Goal: Task Accomplishment & Management: Manage account settings

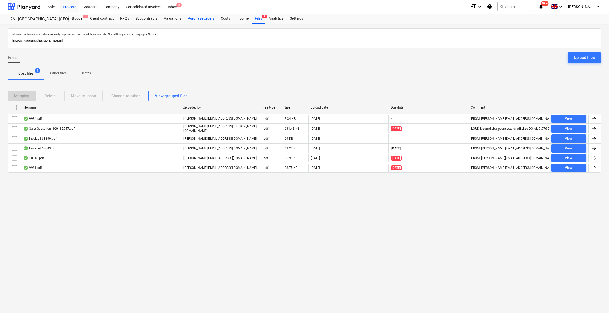
click at [202, 17] on div "Purchase orders" at bounding box center [200, 18] width 33 height 10
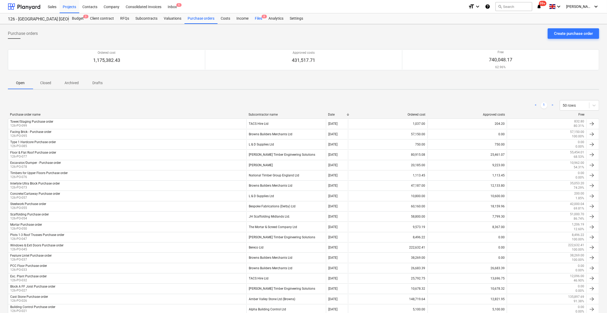
click at [254, 17] on div "Files 8" at bounding box center [259, 18] width 14 height 10
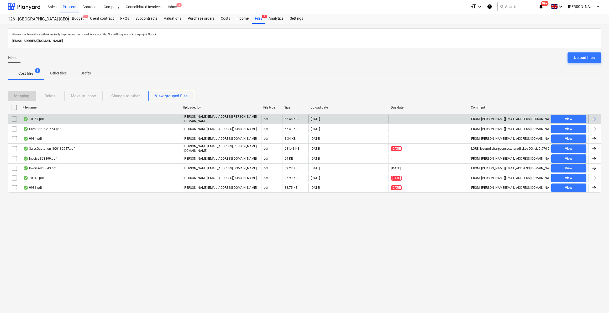
click at [593, 117] on div at bounding box center [593, 119] width 6 height 6
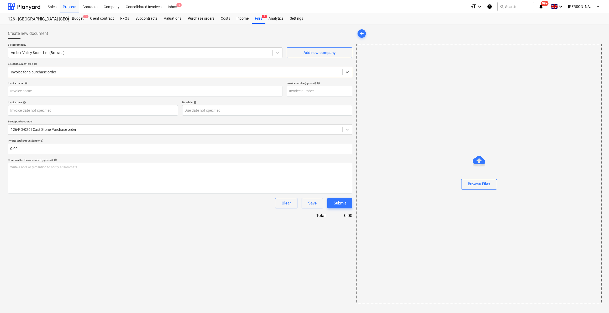
type input "863643"
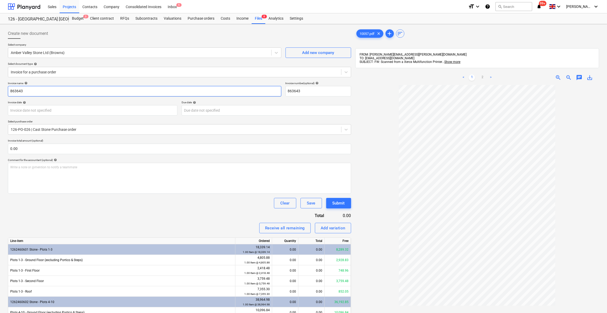
click at [9, 90] on input "863643" at bounding box center [144, 91] width 273 height 10
type input "Plots 1-3 2nd Floor Cills & String - 863643"
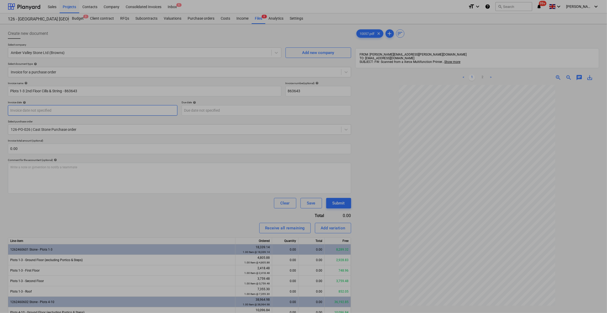
click at [54, 109] on body "Sales Projects Contacts Company Consolidated Invoices Inbox 5 format_size keybo…" at bounding box center [303, 156] width 607 height 313
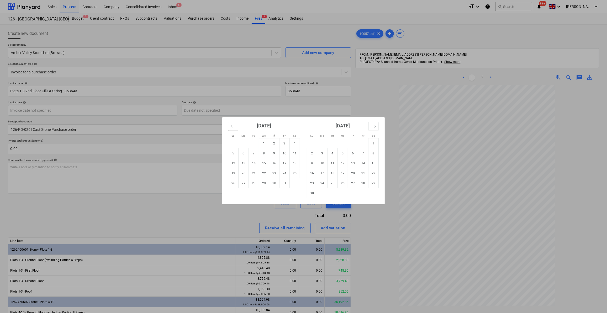
click at [231, 124] on icon "Move backward to switch to the previous month." at bounding box center [233, 126] width 5 height 5
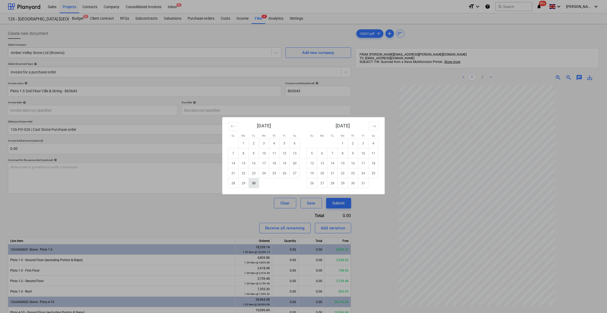
click at [256, 183] on td "30" at bounding box center [254, 183] width 10 height 10
type input "[DATE]"
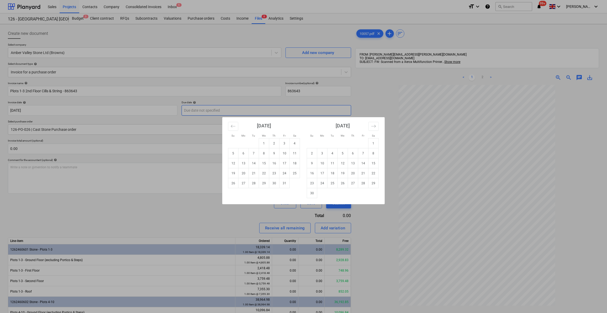
click at [203, 111] on body "Sales Projects Contacts Company Consolidated Invoices Inbox 5 format_size keybo…" at bounding box center [303, 156] width 607 height 313
click at [274, 184] on td "30" at bounding box center [274, 183] width 10 height 10
type input "[DATE]"
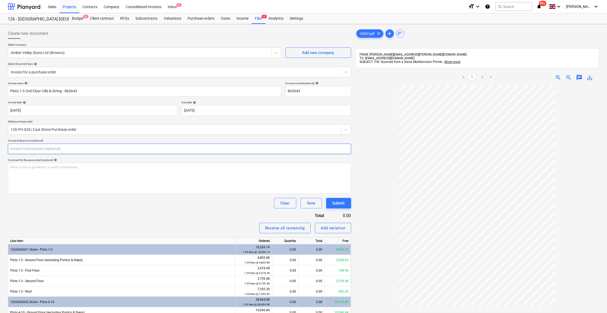
click at [26, 149] on input "text" at bounding box center [179, 149] width 343 height 10
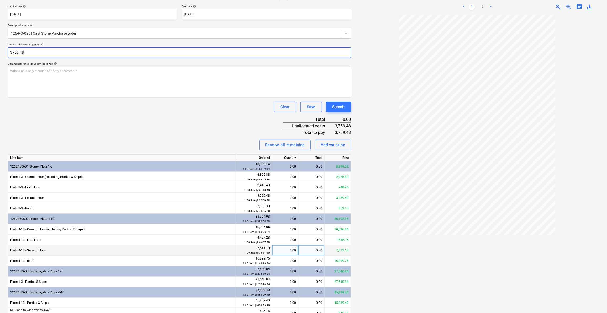
scroll to position [71, 0]
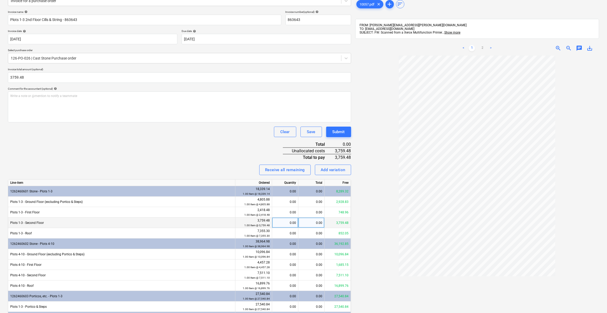
type input "3,759.48"
click at [309, 224] on div "0.00" at bounding box center [311, 223] width 26 height 10
type input "3759.48"
click at [371, 254] on div at bounding box center [477, 205] width 244 height 299
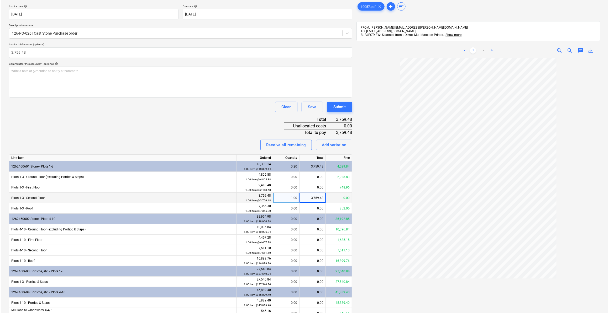
scroll to position [95, 0]
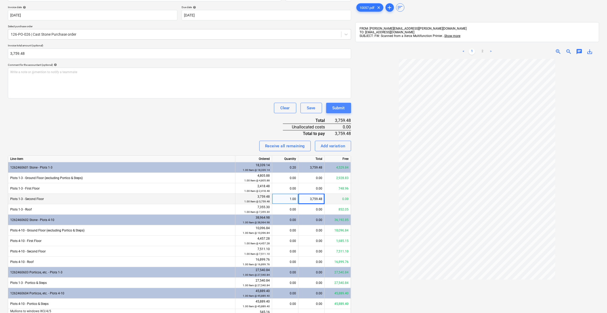
click at [338, 109] on div "Submit" at bounding box center [338, 108] width 12 height 7
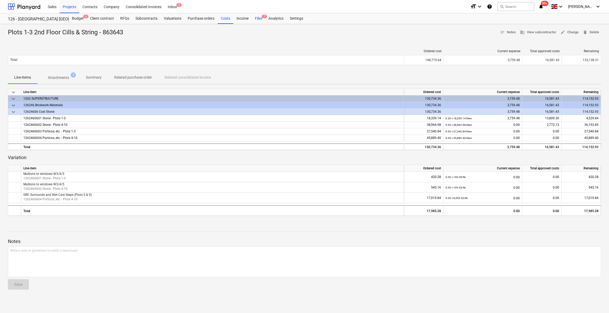
click at [259, 18] on div "Files 7" at bounding box center [259, 18] width 14 height 10
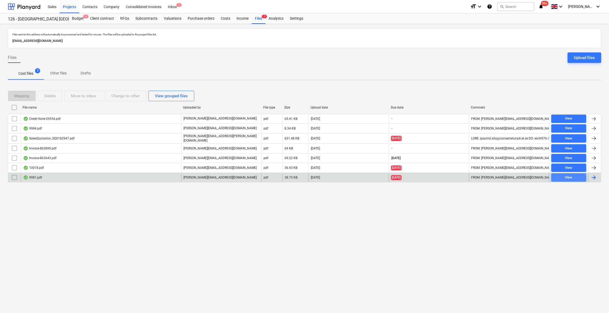
click at [570, 178] on div "View" at bounding box center [568, 178] width 7 height 6
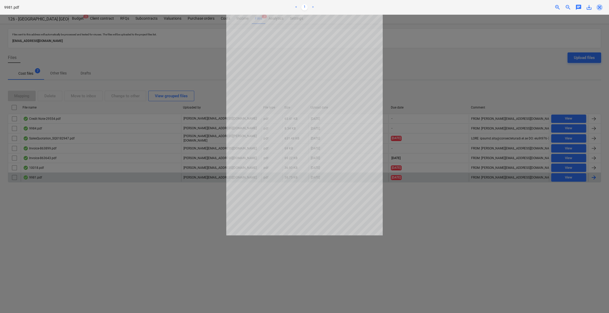
click at [598, 6] on span "close" at bounding box center [599, 7] width 6 height 6
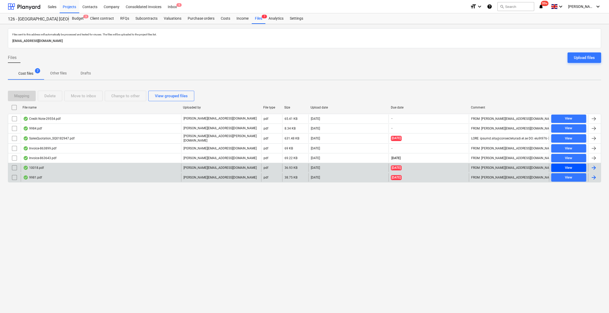
click at [563, 165] on span "View" at bounding box center [568, 168] width 31 height 6
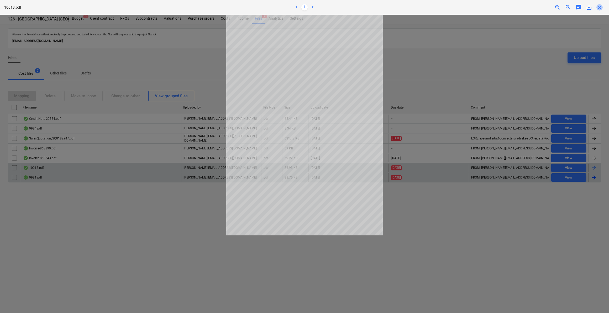
click at [600, 5] on span "close" at bounding box center [599, 7] width 6 height 6
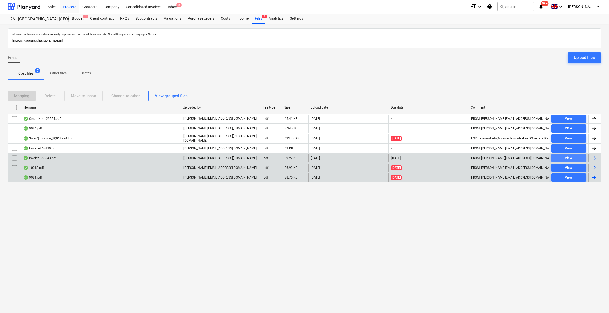
click at [564, 156] on span "View" at bounding box center [568, 158] width 31 height 6
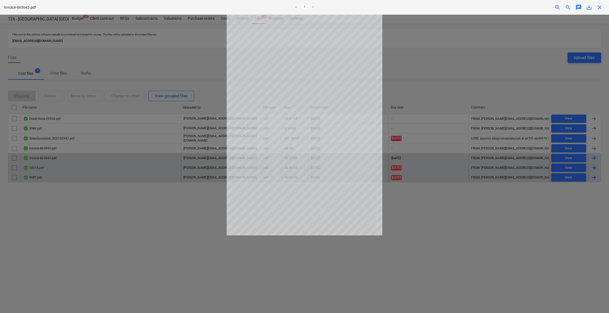
click at [598, 5] on span "close" at bounding box center [599, 7] width 6 height 6
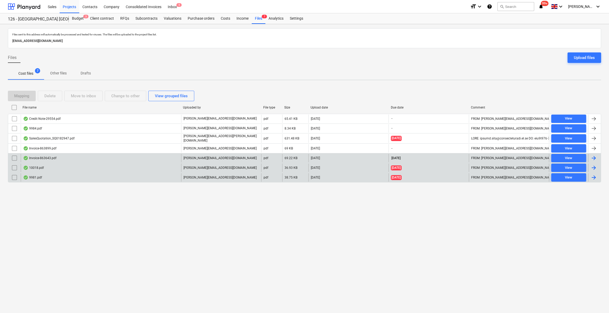
click at [14, 157] on input "checkbox" at bounding box center [14, 158] width 8 height 8
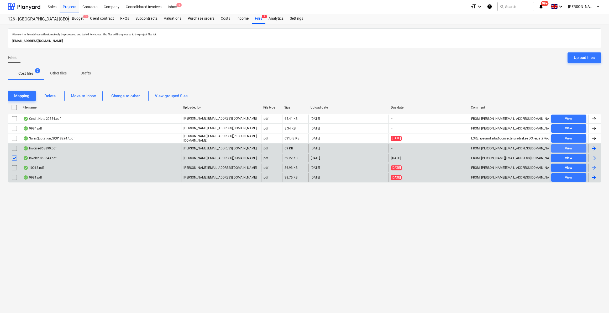
click at [571, 146] on div "View" at bounding box center [568, 149] width 7 height 6
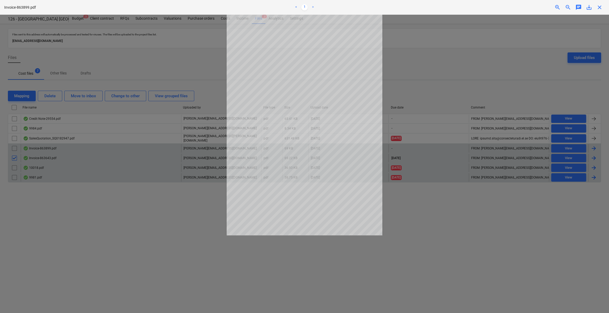
click at [599, 7] on span "close" at bounding box center [599, 7] width 6 height 6
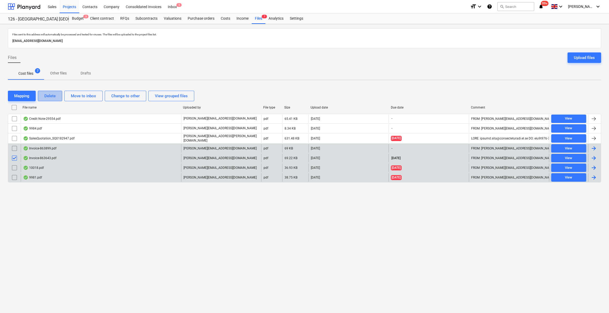
click at [52, 96] on div "Delete" at bounding box center [49, 96] width 11 height 7
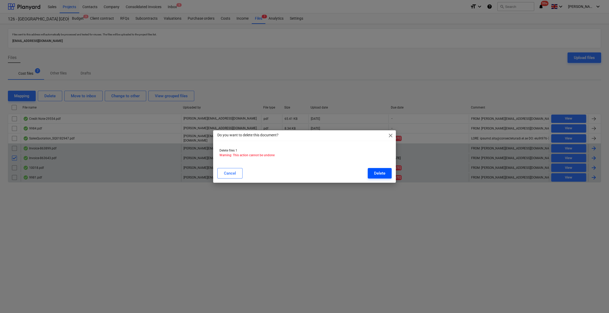
click at [382, 175] on div "Delete" at bounding box center [379, 173] width 11 height 7
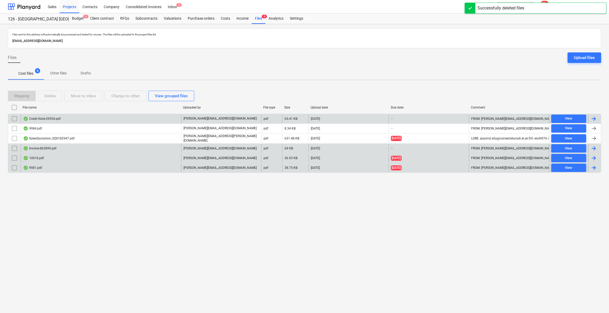
click at [14, 119] on input "checkbox" at bounding box center [14, 119] width 8 height 8
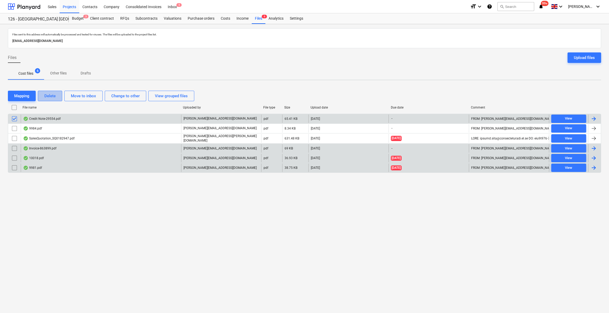
click at [49, 96] on div "Delete" at bounding box center [49, 96] width 11 height 7
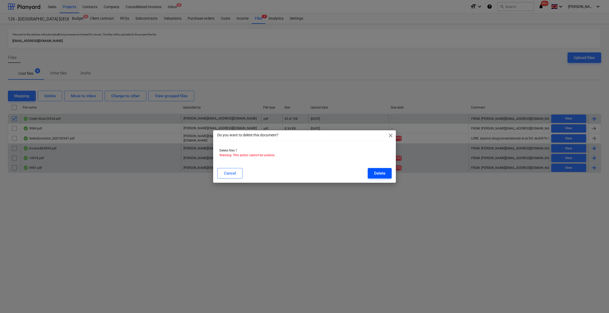
click at [388, 172] on button "Delete" at bounding box center [380, 173] width 24 height 10
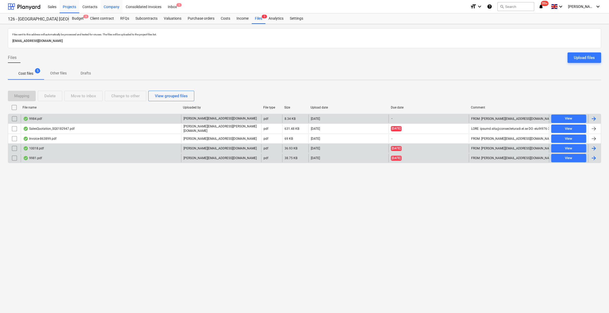
click at [115, 8] on div "Company" at bounding box center [111, 6] width 22 height 13
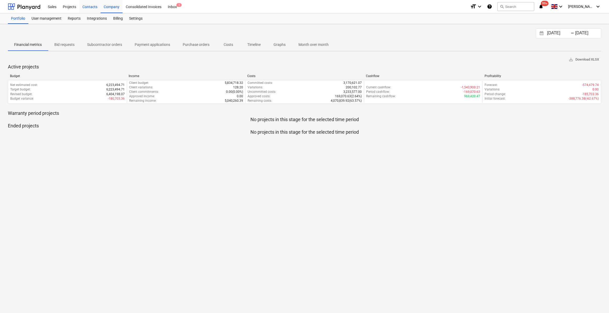
click at [92, 7] on div "Contacts" at bounding box center [89, 6] width 21 height 13
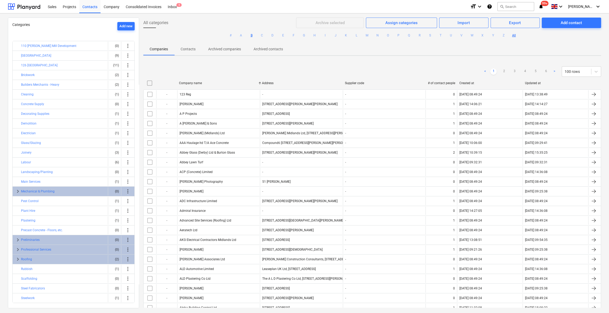
click at [251, 36] on button "B" at bounding box center [251, 35] width 6 height 6
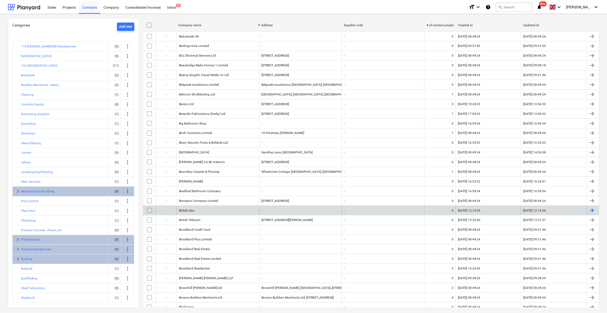
scroll to position [71, 0]
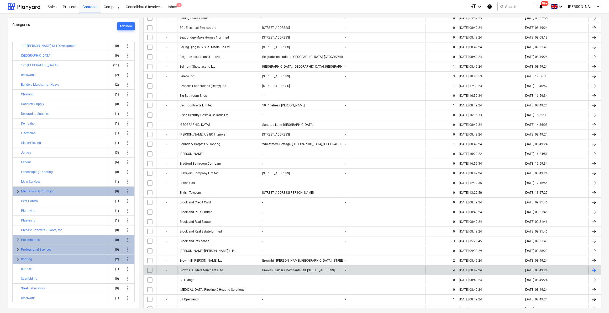
click at [295, 271] on div "Browns Builders Merchants Ltd, [STREET_ADDRESS]" at bounding box center [301, 270] width 83 height 8
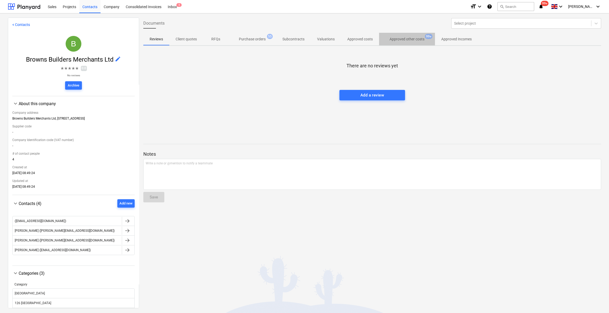
click at [410, 40] on p "Approved other costs" at bounding box center [406, 39] width 35 height 6
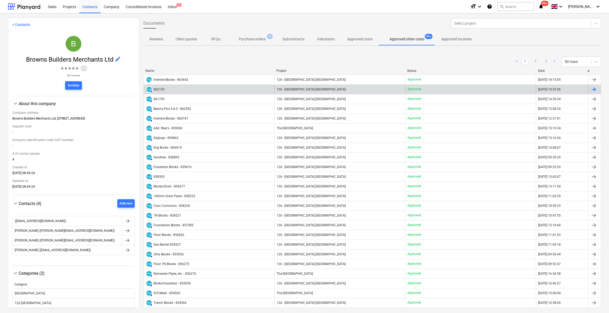
click at [593, 89] on div at bounding box center [593, 89] width 6 height 6
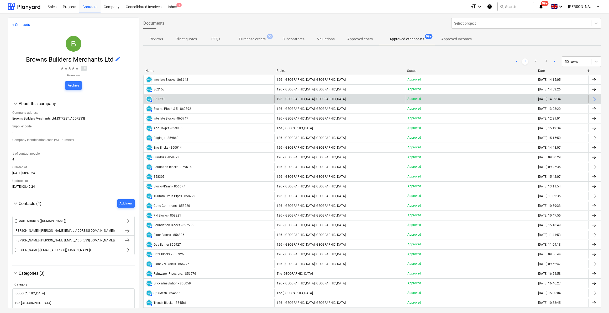
click at [171, 98] on div "AUTHORISED 861793" at bounding box center [208, 99] width 131 height 8
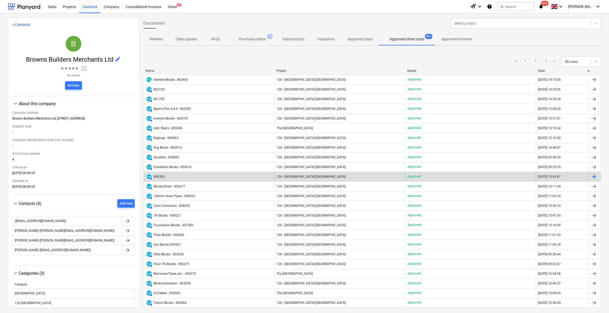
click at [154, 176] on div "858305" at bounding box center [158, 177] width 11 height 4
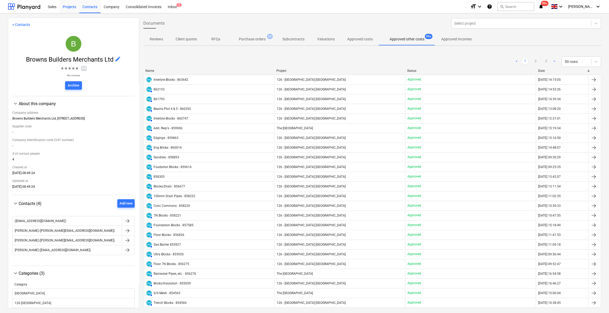
click at [68, 6] on div "Projects" at bounding box center [70, 6] width 20 height 13
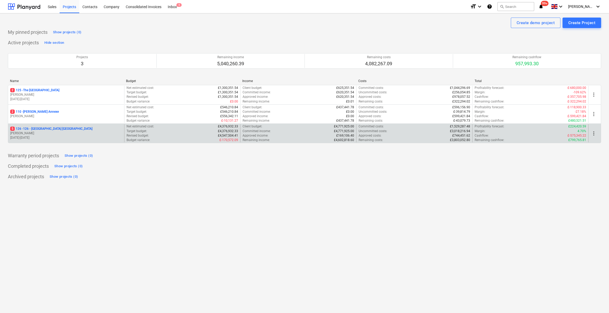
click at [43, 129] on p "5 126 - 126 - [GEOGRAPHIC_DATA] [GEOGRAPHIC_DATA]" at bounding box center [51, 129] width 82 height 4
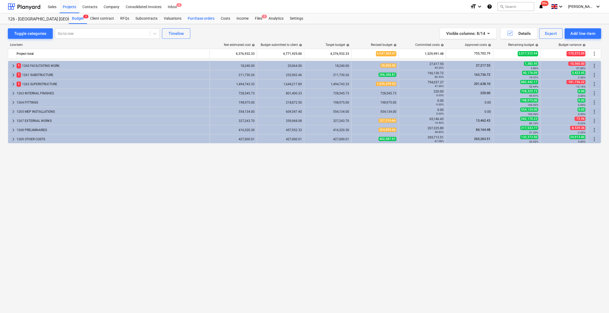
click at [204, 18] on div "Purchase orders" at bounding box center [200, 18] width 33 height 10
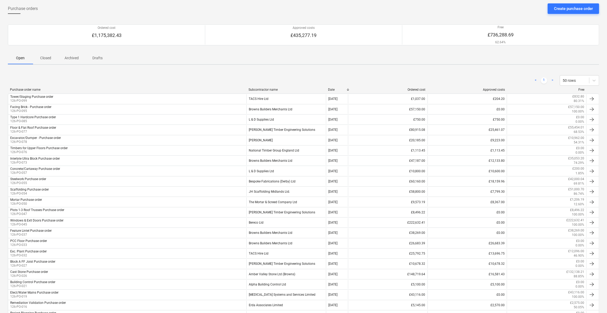
scroll to position [24, 0]
click at [50, 58] on p "Closed" at bounding box center [45, 60] width 13 height 6
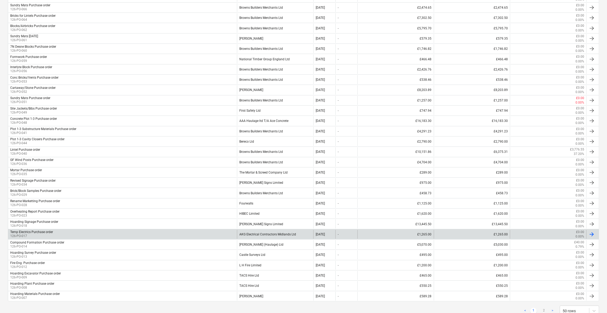
scroll to position [334, 0]
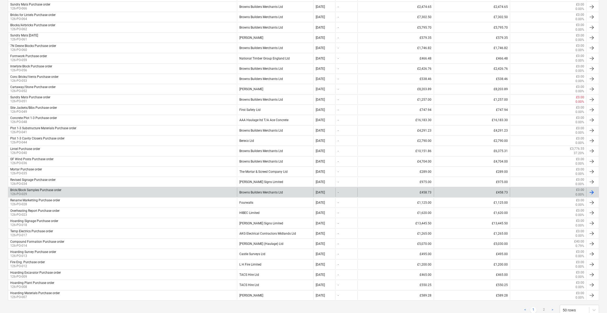
click at [28, 188] on div "Brick/Block Samples Purchase order" at bounding box center [35, 190] width 51 height 4
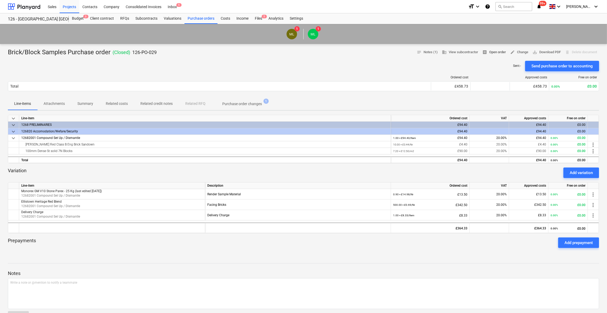
click at [492, 53] on span "receipt Open order" at bounding box center [494, 52] width 24 height 6
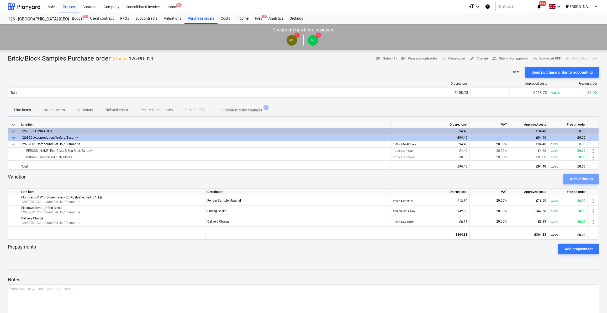
click at [574, 179] on div "Add variation" at bounding box center [580, 179] width 23 height 7
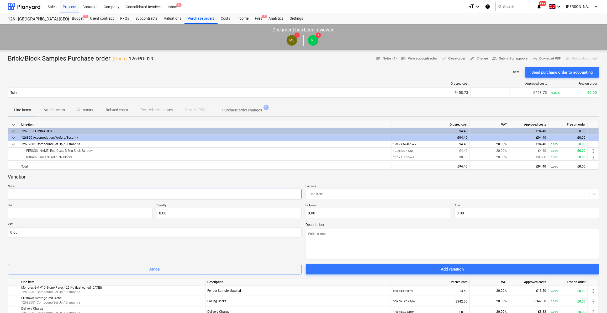
click at [17, 191] on input "text" at bounding box center [155, 194] width 294 height 10
type textarea "x"
type input "6"
type textarea "x"
type input "65"
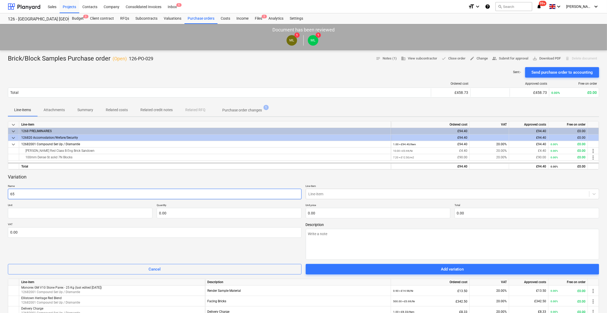
type textarea "x"
type input "65m"
type textarea "x"
type input "65mm"
type textarea "x"
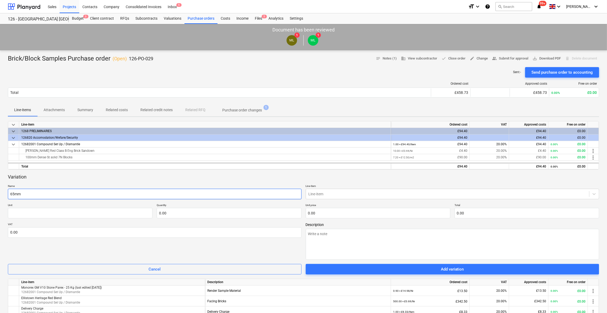
type input "65mm"
type textarea "x"
type input "65mm D"
type textarea "x"
type input "65mm Do"
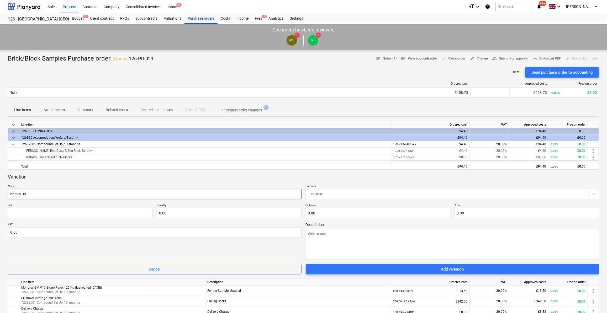
type textarea "x"
type input "65mm Dor"
type textarea "x"
type input "65mm Dors"
type textarea "x"
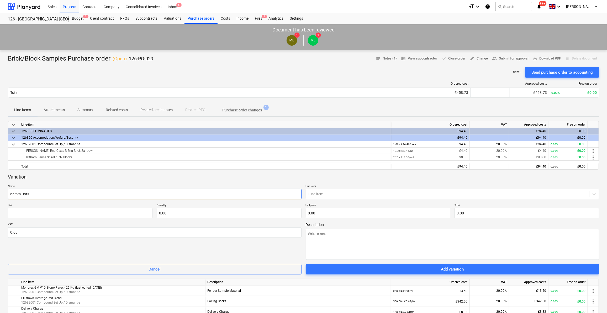
type input "65mm [PERSON_NAME]"
type textarea "x"
type input "65mm [GEOGRAPHIC_DATA]"
type textarea "x"
type input "65mm [GEOGRAPHIC_DATA]"
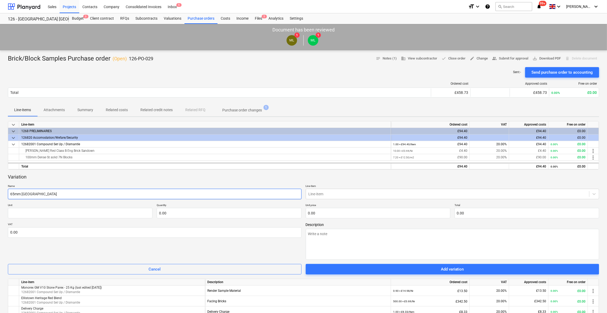
type textarea "x"
type input "65mm Dorset R"
type textarea "x"
type input "65mm Dorset Re"
type textarea "x"
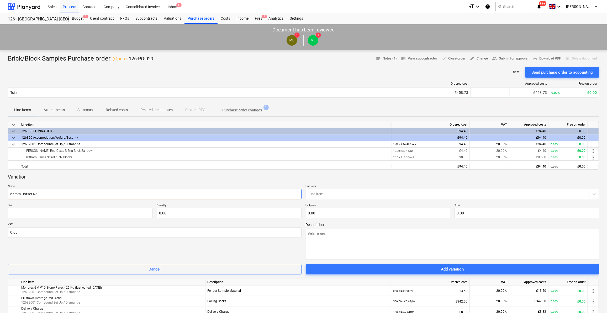
type input "65mm Dorset Red"
type textarea "x"
type input "65mm Dorset Red"
type textarea "x"
type input "65mm Dorset Red S"
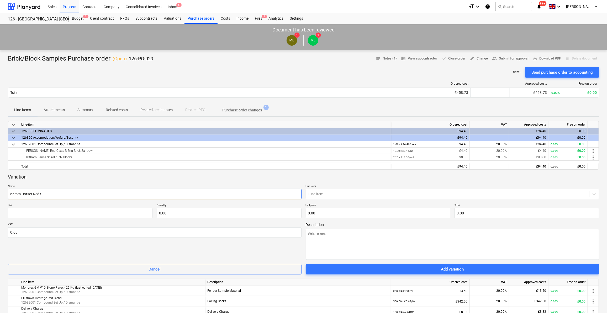
type textarea "x"
type input "65mm Dorset Red St"
type textarea "x"
type input "65mm Dorset Red Sto"
type textarea "x"
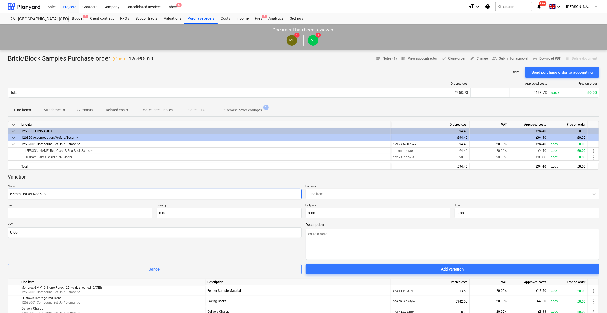
type input "65mm Dorset Red Stoc"
type textarea "x"
type input "65mm Dorset Red Stock"
click at [347, 194] on div at bounding box center [447, 193] width 278 height 5
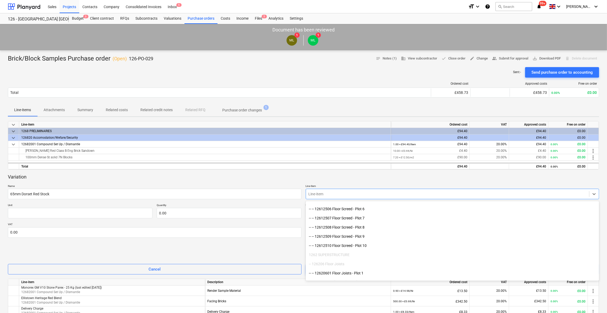
scroll to position [310, 0]
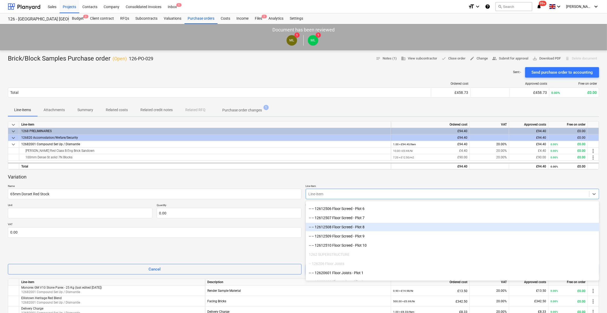
drag, startPoint x: 597, startPoint y: 208, endPoint x: 590, endPoint y: 227, distance: 19.6
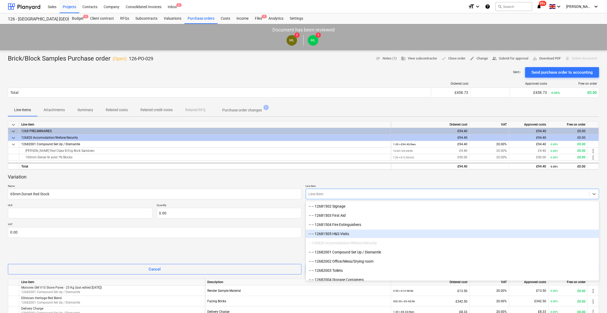
scroll to position [4059, 0]
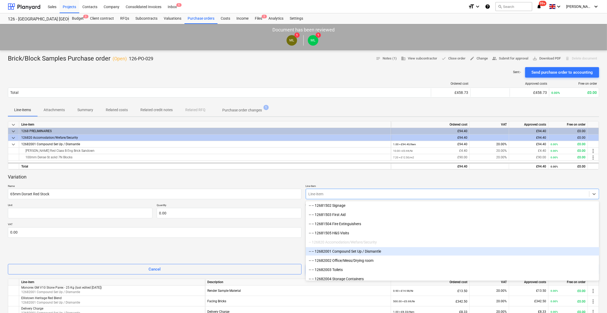
click at [381, 251] on div "-- -- 12682001 Compound Set Up / Dismantle" at bounding box center [453, 251] width 294 height 8
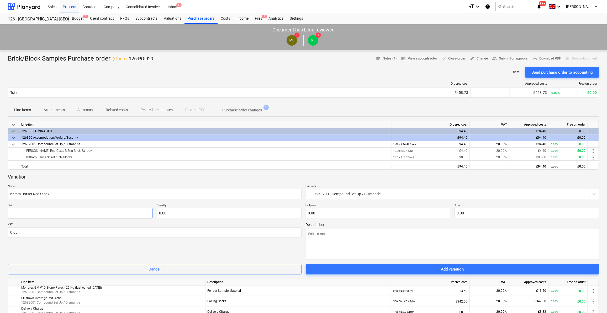
click at [19, 213] on input "text" at bounding box center [80, 213] width 145 height 10
click at [59, 194] on input "65mm Dorset Red Stock" at bounding box center [155, 194] width 294 height 10
type textarea "x"
type input "65mm Dorset Red Stock"
type textarea "x"
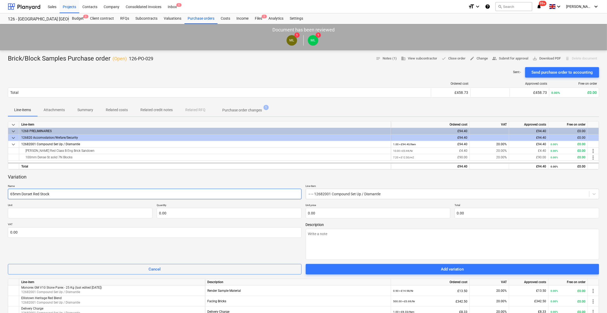
type input "65mm Dorset Red Stock ("
type textarea "x"
type input "65mm Dorset Red Stock (p"
type textarea "x"
type input "65mm Dorset Red Stock (pe"
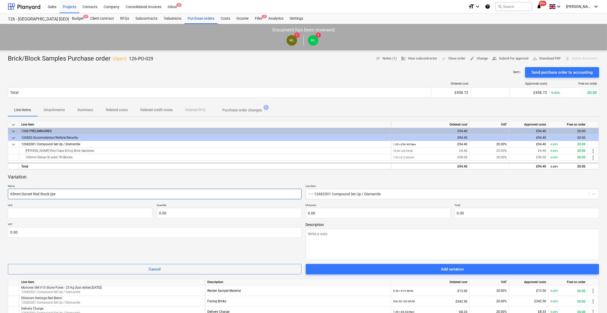
type textarea "x"
type input "65mm Dorset Red Stock (per"
type textarea "x"
type input "65mm Dorset Red Stock (per"
type textarea "x"
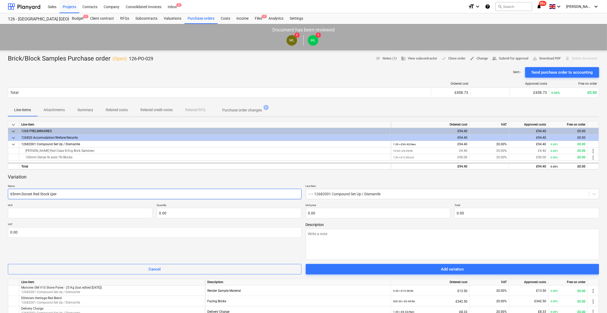
type input "65mm Dorset Red Stock (per 1"
type textarea "x"
type input "65mm Dorset Red Stock (per 10"
type textarea "x"
type input "65mm Dorset Red Stock (per 100"
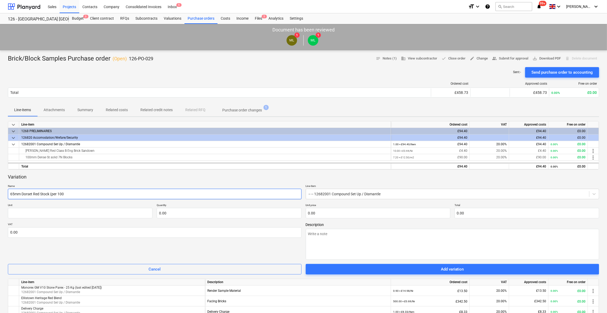
type textarea "x"
type input "65mm Dorset Red Stock (per 100)"
type textarea "x"
type input "65mm Dorset Red Stock (per 100"
type textarea "x"
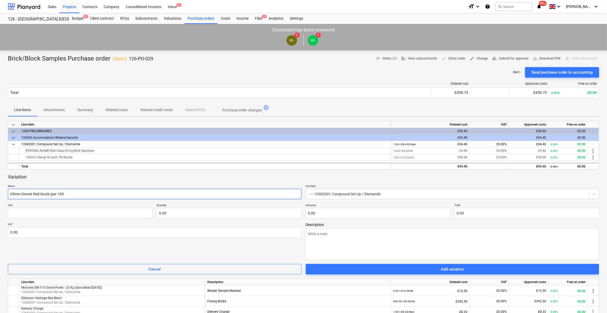
type input "65mm Dorset Red Stock (per 1000"
type textarea "x"
type input "65mm Dorset Red Stock (per 1000)"
click at [14, 215] on input "text" at bounding box center [80, 213] width 145 height 10
type textarea "x"
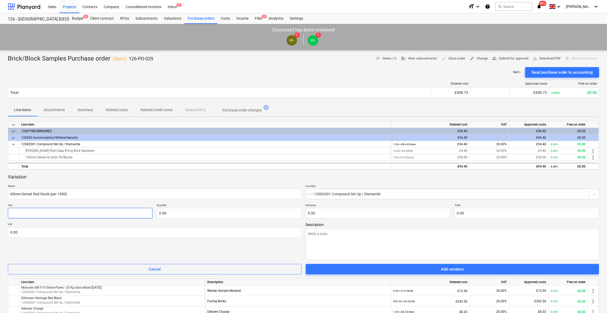
type input "N"
type textarea "x"
type input "Nr"
click at [185, 214] on input "text" at bounding box center [229, 213] width 145 height 10
type textarea "x"
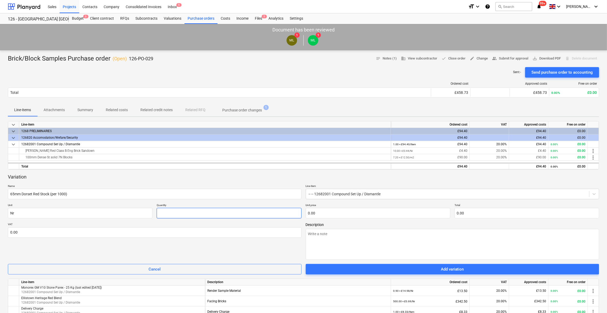
type input "0"
type textarea "x"
type input "0."
type textarea "x"
type input "0.50"
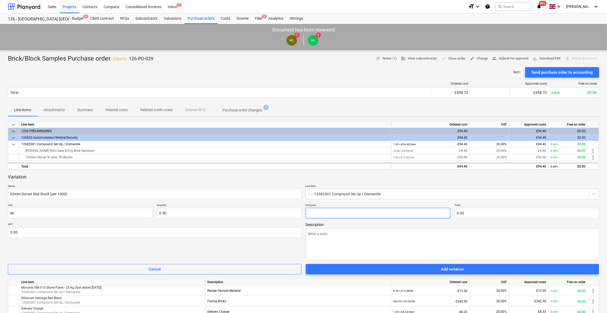
click at [323, 212] on input "text" at bounding box center [378, 213] width 145 height 10
type textarea "x"
type input "6"
type input "3.00"
type textarea "x"
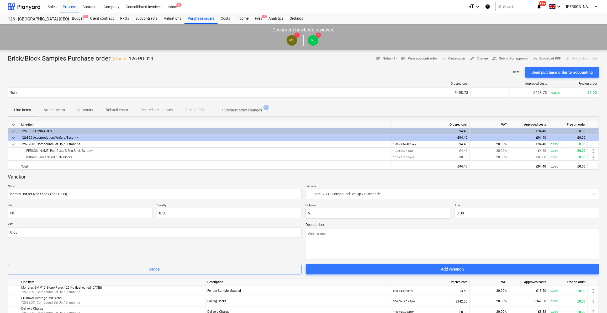
type input "66"
type input "33.00"
type textarea "x"
type input "665"
type input "332.50"
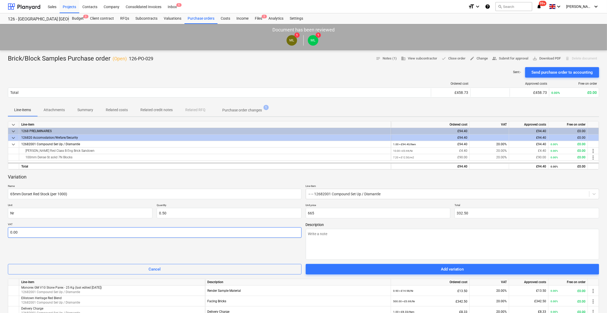
type input "665.00"
click at [34, 233] on input "text" at bounding box center [155, 232] width 294 height 10
type textarea "x"
type input "2"
type textarea "x"
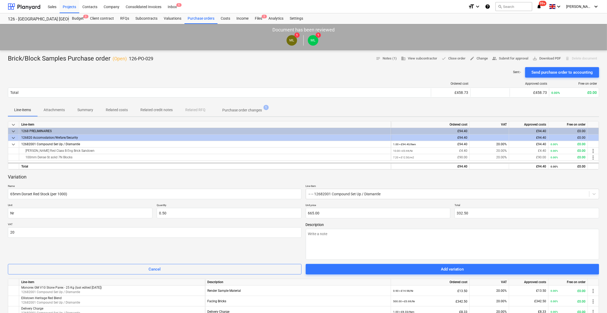
type input "20.00"
click at [38, 248] on div "VAT 20.00" at bounding box center [155, 241] width 294 height 37
drag, startPoint x: 333, startPoint y: 234, endPoint x: 319, endPoint y: 234, distance: 14.7
click at [319, 234] on textarea at bounding box center [453, 244] width 294 height 31
type textarea "x"
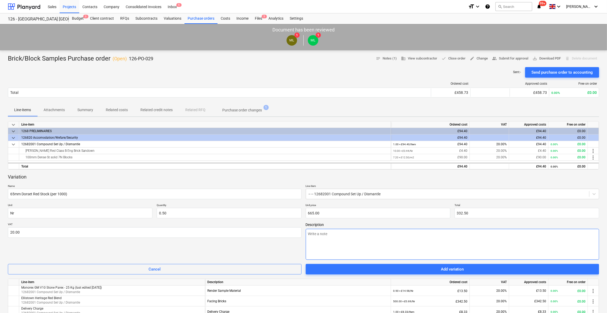
type textarea "B"
type textarea "x"
type textarea "Br"
type textarea "x"
type textarea "Bri"
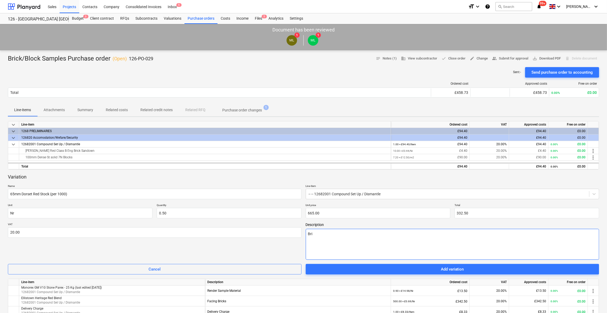
type textarea "x"
type textarea "Bric"
type textarea "x"
type textarea "Brick"
type textarea "x"
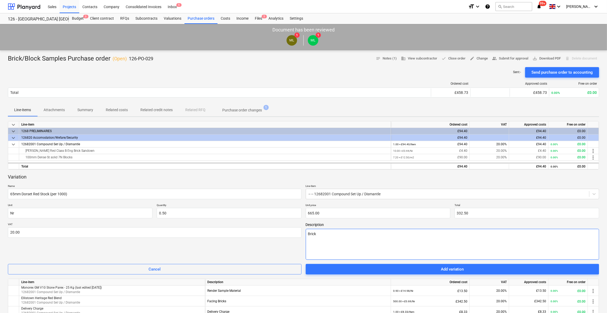
type textarea "Bricks"
type textarea "x"
type textarea "Bricks"
type textarea "x"
type textarea "Bricks f"
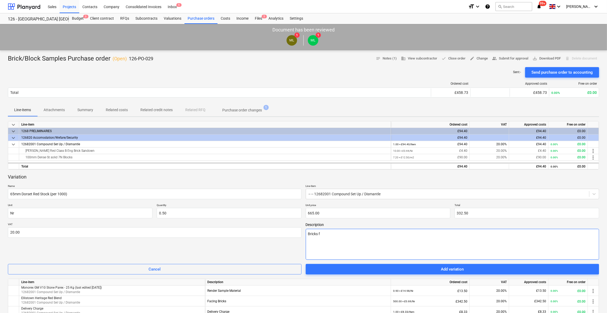
type textarea "x"
type textarea "Bricks fo"
type textarea "x"
type textarea "Bricks for"
type textarea "x"
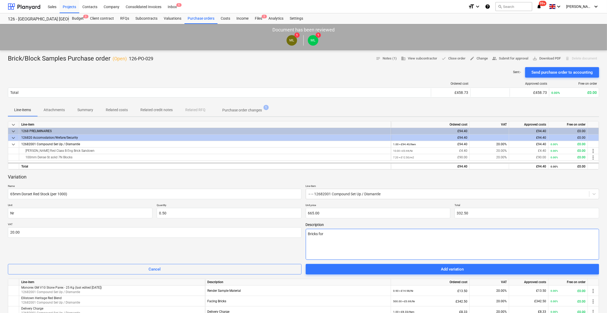
type textarea "Bricks for"
type textarea "x"
type textarea "Bricks for s"
type textarea "x"
type textarea "Bricks for sa"
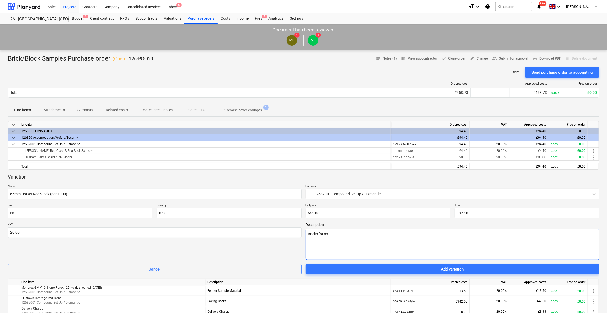
type textarea "x"
type textarea "Bricks for [PERSON_NAME]"
type textarea "x"
type textarea "Bricks for samp"
type textarea "x"
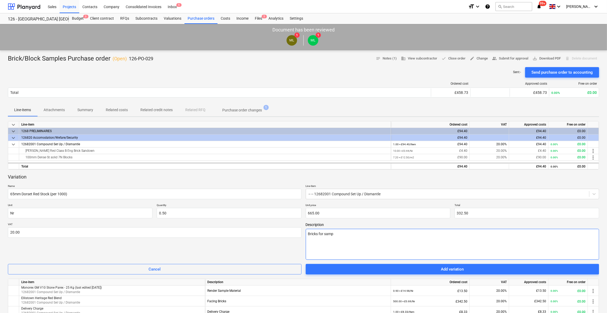
type textarea "Bricks for sampl"
type textarea "x"
type textarea "Bricks for sample"
type textarea "x"
type textarea "Bricks for sample"
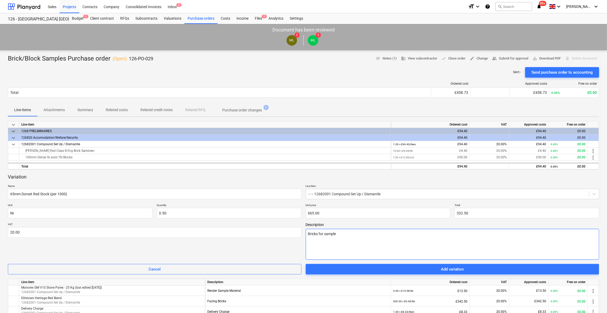
type textarea "x"
type textarea "Bricks for sample p"
type textarea "x"
type textarea "Bricks for sample pa"
type textarea "x"
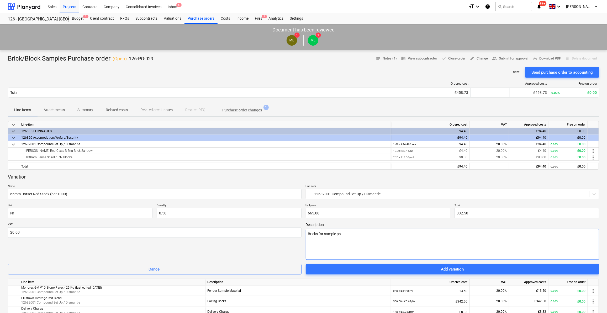
type textarea "Bricks for sample pan"
type textarea "x"
type textarea "Bricks for sample pane"
type textarea "x"
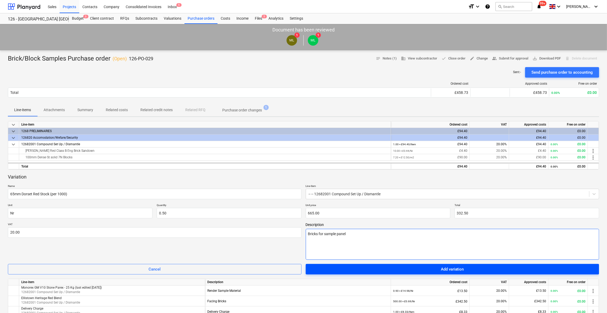
type textarea "Bricks for sample panel"
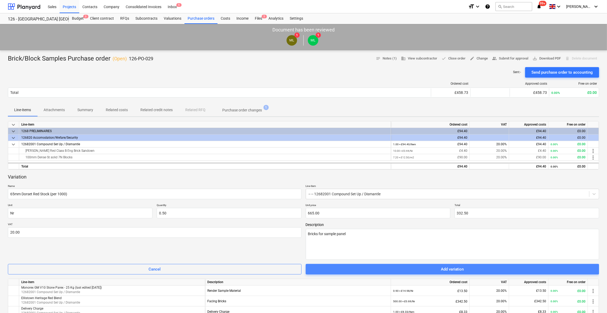
click at [340, 269] on span "Add variation" at bounding box center [452, 269] width 281 height 7
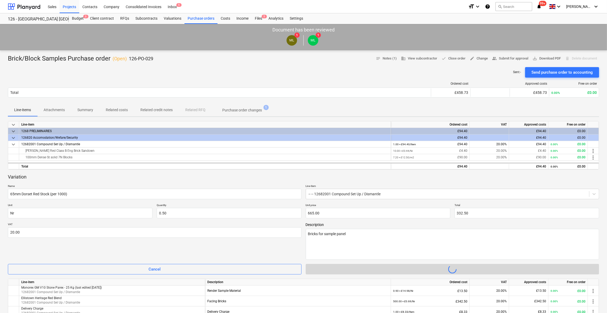
type textarea "x"
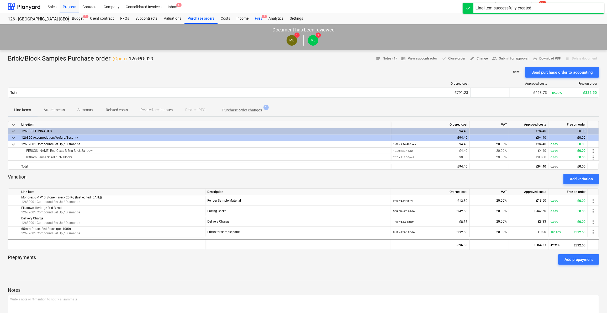
click at [257, 18] on div "Files 5" at bounding box center [259, 18] width 14 height 10
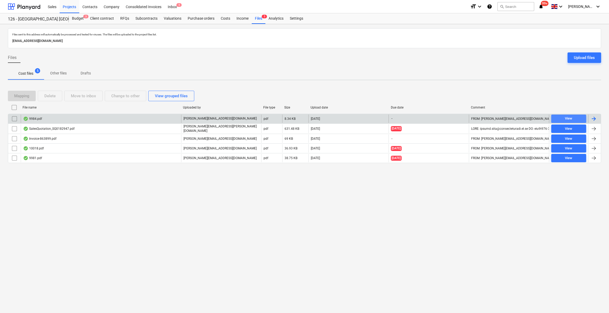
click at [573, 119] on span "View" at bounding box center [568, 119] width 31 height 6
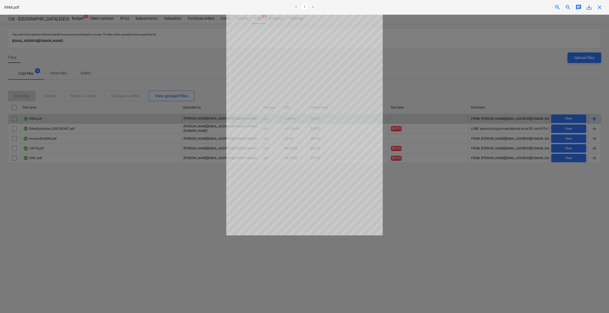
drag, startPoint x: 600, startPoint y: 7, endPoint x: 600, endPoint y: 13, distance: 6.0
click at [601, 7] on span "close" at bounding box center [599, 7] width 6 height 6
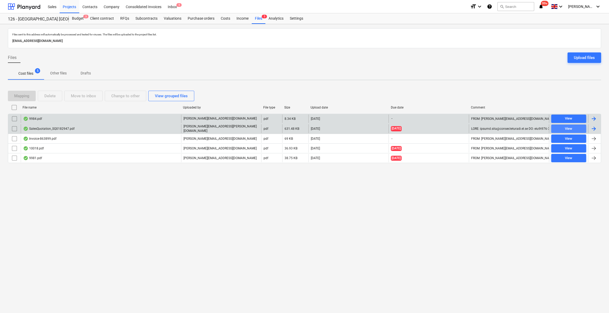
click at [572, 129] on span "View" at bounding box center [568, 129] width 31 height 6
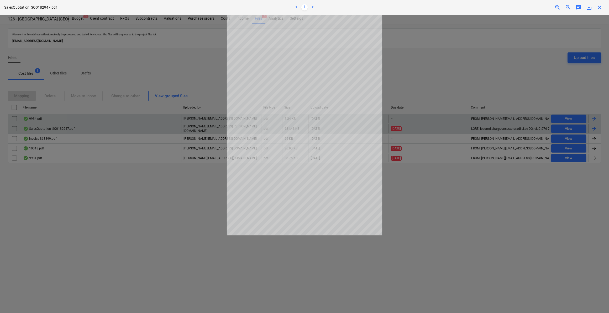
click at [600, 8] on span "close" at bounding box center [599, 7] width 6 height 6
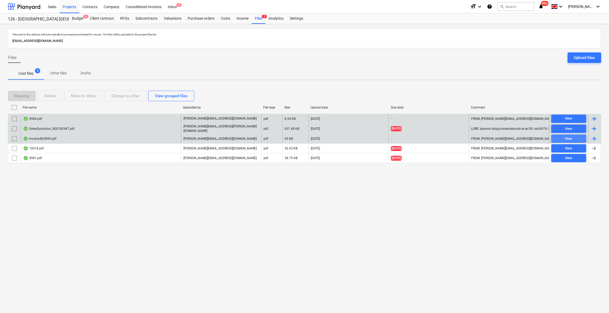
click at [571, 137] on div "View" at bounding box center [568, 139] width 7 height 6
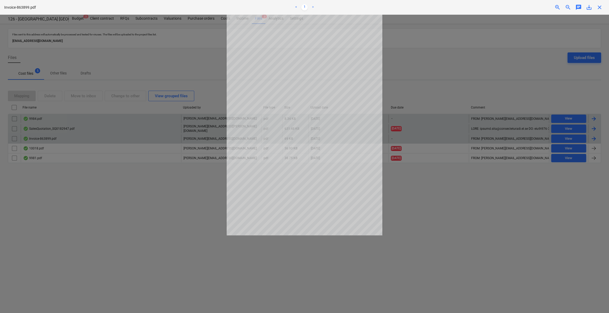
click at [598, 7] on span "close" at bounding box center [599, 7] width 6 height 6
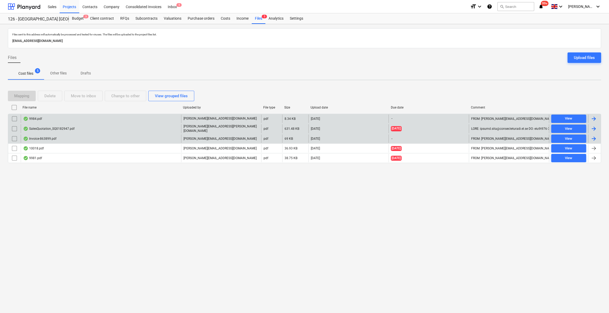
click at [591, 137] on div at bounding box center [593, 139] width 6 height 6
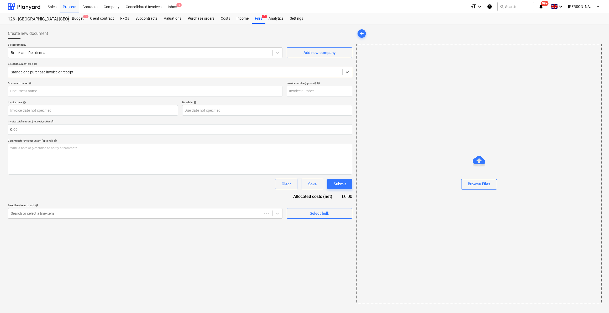
type input "863899"
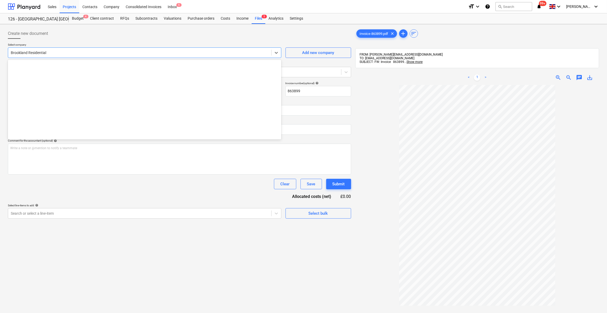
click at [39, 53] on div at bounding box center [140, 52] width 258 height 5
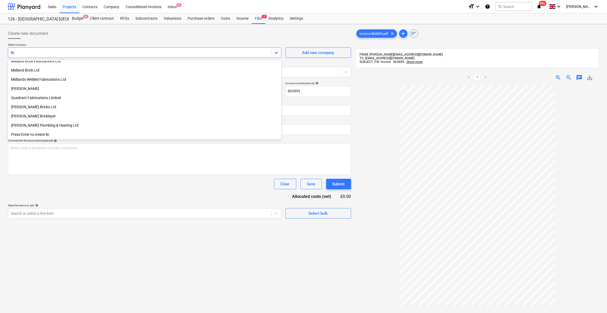
scroll to position [261, 0]
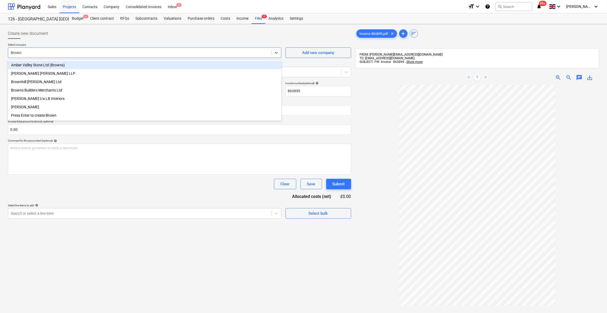
type input "Browns"
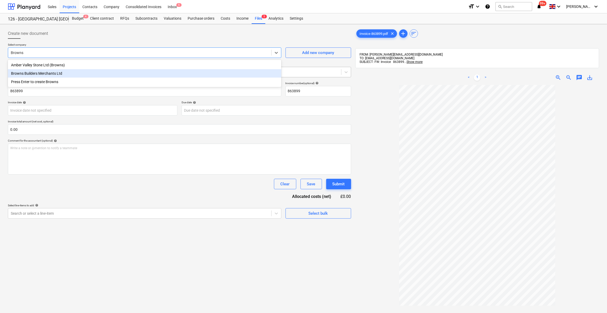
click at [47, 74] on div "Browns Builders Merchants Ltd" at bounding box center [144, 73] width 273 height 8
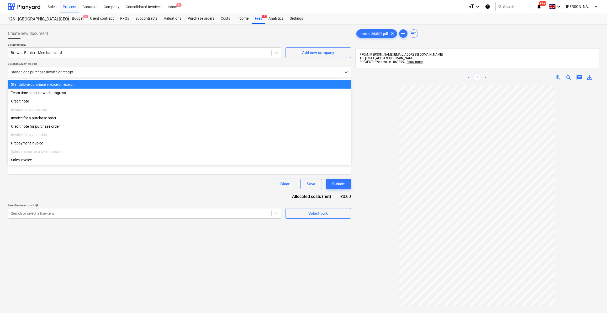
click at [121, 72] on div at bounding box center [175, 72] width 328 height 5
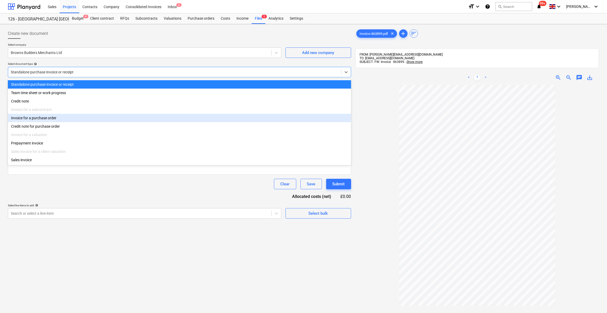
click at [60, 119] on div "Invoice for a purchase order" at bounding box center [179, 118] width 343 height 8
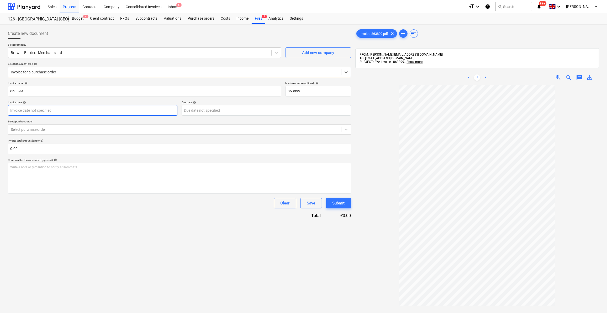
click at [35, 110] on body "Sales Projects Contacts Company Consolidated Invoices Inbox 5 format_size keybo…" at bounding box center [303, 156] width 607 height 313
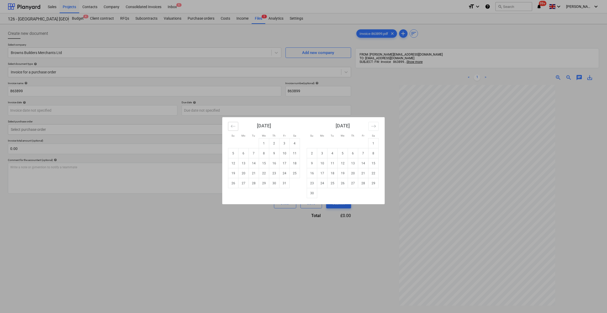
drag, startPoint x: 233, startPoint y: 127, endPoint x: 233, endPoint y: 130, distance: 3.2
click at [233, 127] on icon "Move backward to switch to the previous month." at bounding box center [233, 126] width 5 height 5
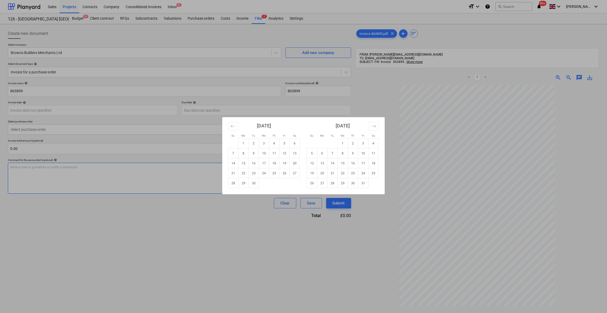
drag, startPoint x: 253, startPoint y: 184, endPoint x: 257, endPoint y: 184, distance: 4.2
click at [253, 184] on td "30" at bounding box center [254, 183] width 10 height 10
type input "[DATE]"
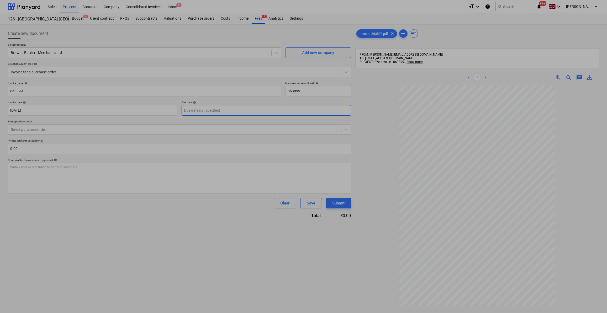
click at [206, 109] on body "Sales Projects Contacts Company Consolidated Invoices Inbox 5 format_size keybo…" at bounding box center [303, 156] width 607 height 313
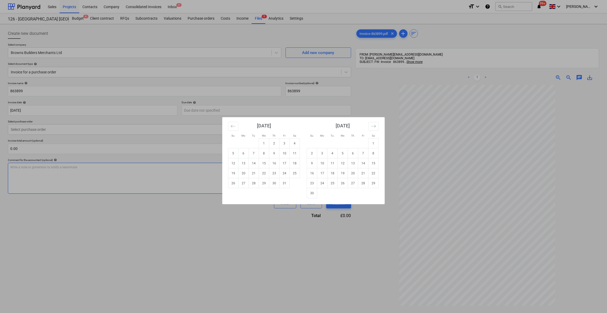
click at [312, 193] on td "30" at bounding box center [312, 193] width 10 height 10
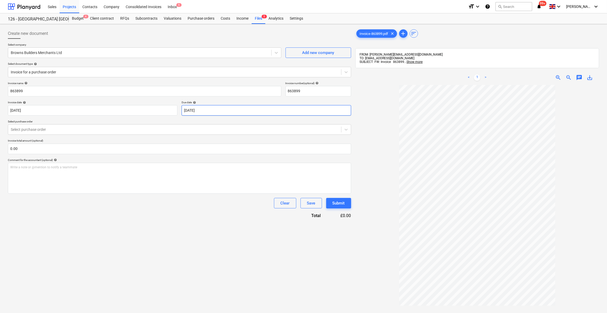
click at [204, 110] on body "Sales Projects Contacts Company Consolidated Invoices Inbox 5 format_size keybo…" at bounding box center [303, 156] width 607 height 313
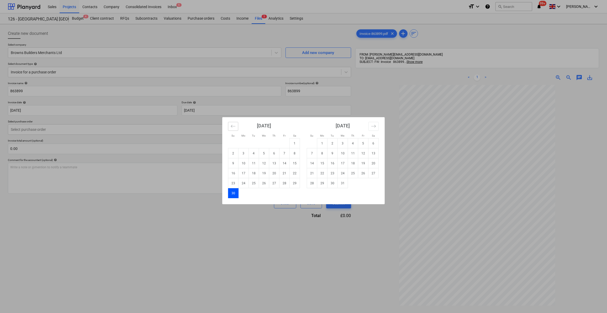
click at [231, 126] on icon "Move backward to switch to the previous month." at bounding box center [233, 126] width 5 height 5
click at [271, 184] on td "30" at bounding box center [274, 183] width 10 height 10
type input "[DATE]"
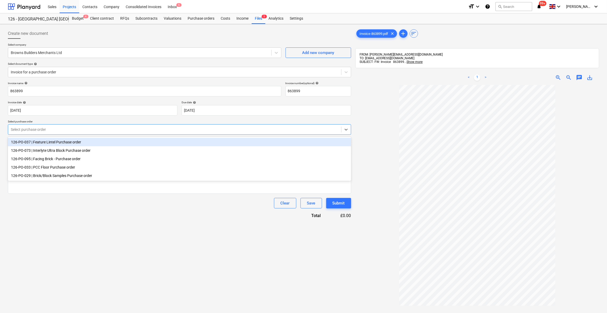
click at [40, 130] on div at bounding box center [175, 129] width 328 height 5
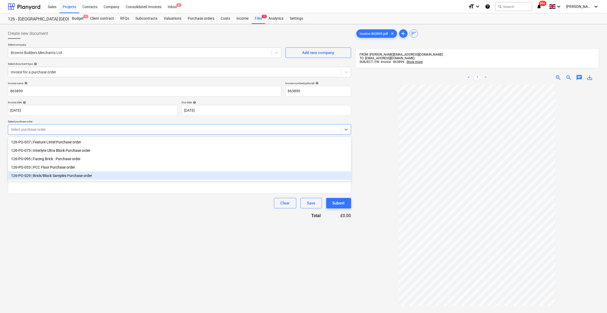
click at [39, 179] on div "126-PO-029 | Brick/Block Samples Purchase order" at bounding box center [179, 176] width 343 height 8
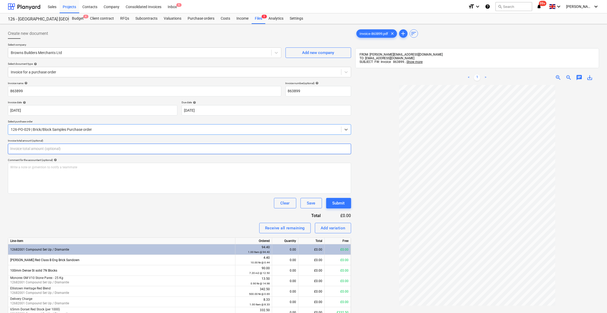
click at [23, 150] on input "text" at bounding box center [179, 149] width 343 height 10
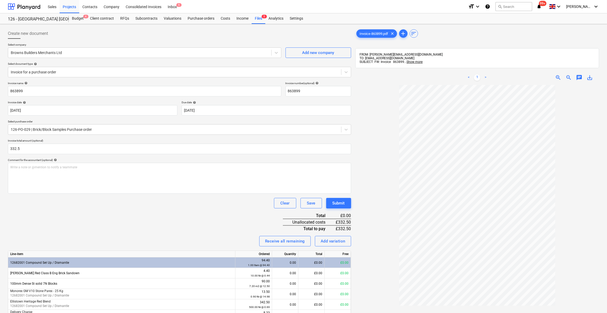
type input "332.50"
click at [369, 202] on div at bounding box center [477, 234] width 244 height 299
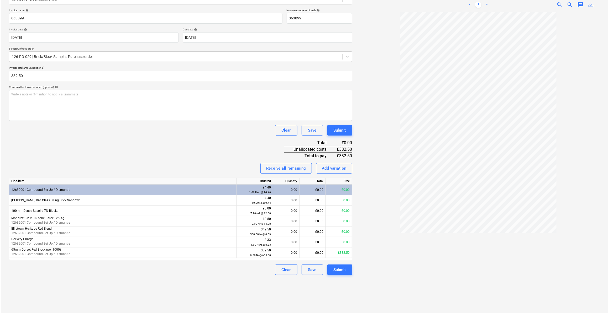
scroll to position [74, 0]
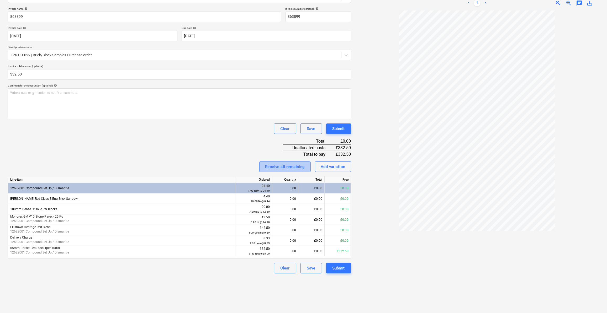
drag, startPoint x: 292, startPoint y: 165, endPoint x: 295, endPoint y: 178, distance: 13.7
click at [292, 165] on div "Receive all remaining" at bounding box center [285, 166] width 40 height 7
click at [334, 267] on div "Submit" at bounding box center [338, 268] width 12 height 7
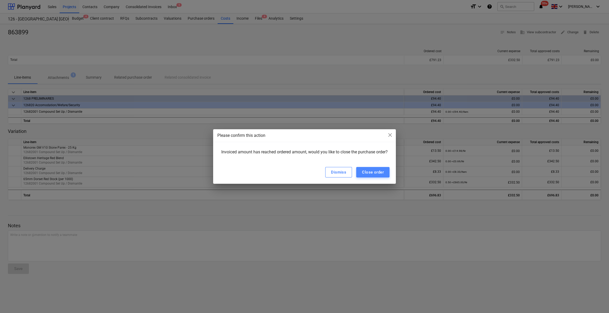
click at [376, 173] on div "Close order" at bounding box center [373, 172] width 22 height 7
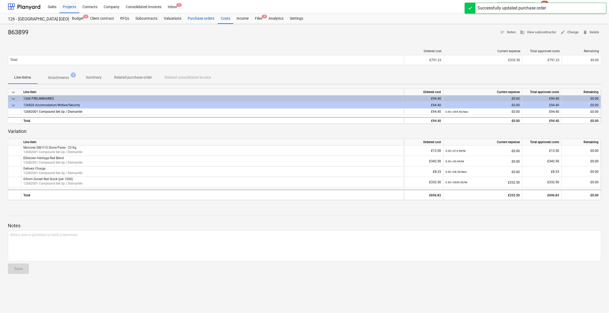
click at [196, 18] on div "Purchase orders" at bounding box center [200, 18] width 33 height 10
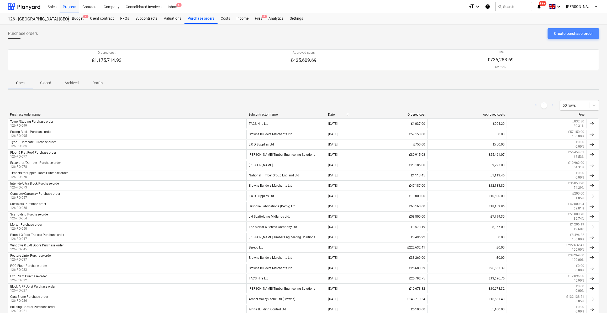
click at [574, 33] on div "Create purchase order" at bounding box center [573, 33] width 39 height 7
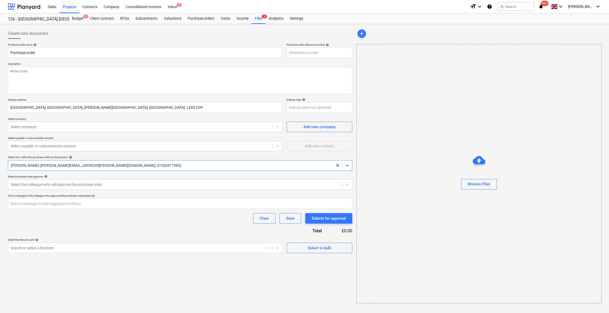
type textarea "x"
type input "126-PO-101"
drag, startPoint x: 36, startPoint y: 51, endPoint x: 67, endPoint y: 36, distance: 34.7
click at [36, 47] on input "Purchase order" at bounding box center [145, 52] width 274 height 10
click at [10, 51] on input "Purchase order" at bounding box center [145, 52] width 274 height 10
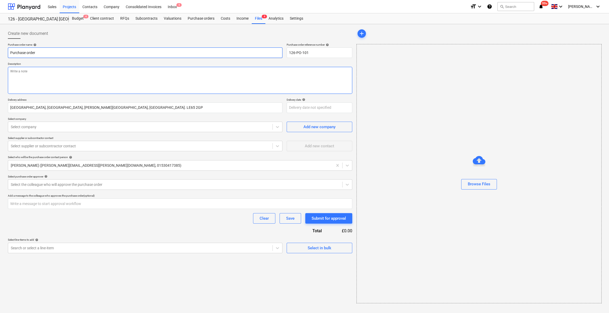
type textarea "x"
type input "MPurchase order"
type textarea "x"
type input "MorPurchase order"
type textarea "x"
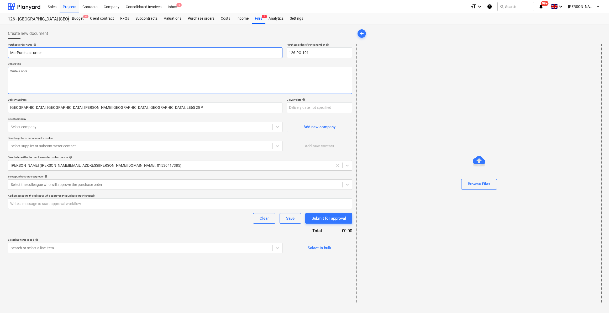
type input "MortPurchase order"
type textarea "x"
type input "MortarPurchase order"
type textarea "x"
type input "Mortar Purchase order"
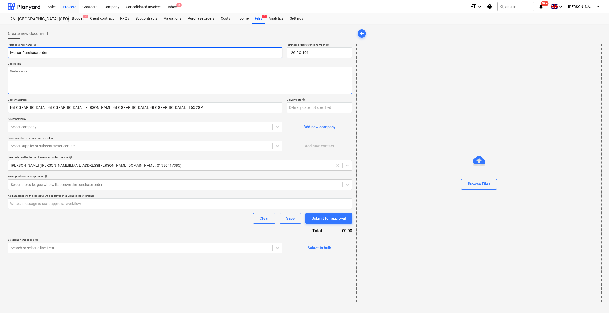
type textarea "x"
type input "Mortar MPurchase order"
type textarea "x"
type input "Mortar MaPurchase order"
type textarea "x"
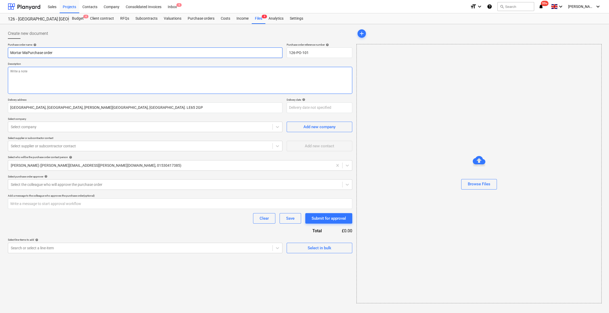
type input "Mortar MatPurchase order"
type textarea "x"
type input "Mortar MatePurchase order"
type textarea "x"
type input "Mortar MateriPurchase order"
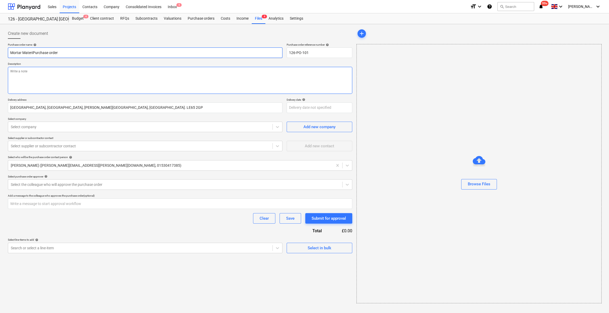
type textarea "x"
type input "Mortar MateriaPurchase order"
type textarea "x"
type input "Mortar MaterialsPurchase order"
type textarea "x"
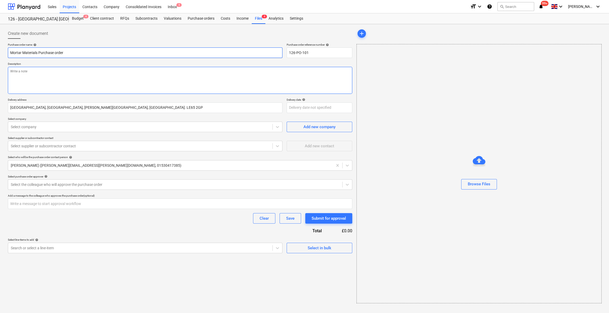
type input "Mortar Materials Purchase order"
click at [20, 73] on textarea at bounding box center [180, 80] width 344 height 27
type textarea "x"
type textarea "Si"
type textarea "x"
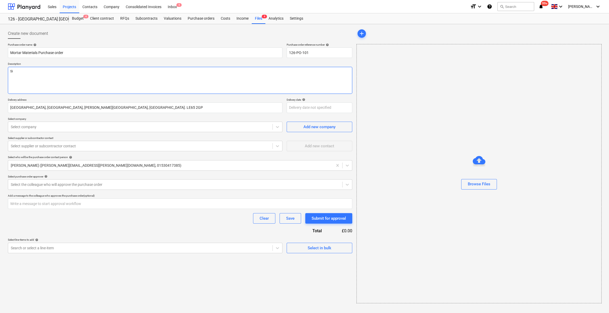
type textarea "Sit"
type textarea "x"
type textarea "Site"
type textarea "x"
type textarea "Site"
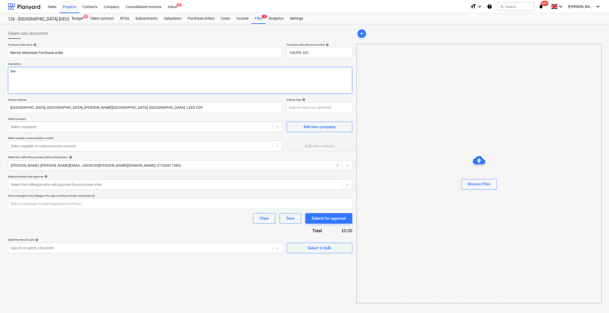
type textarea "x"
type textarea "Site M"
type textarea "x"
type textarea "Site Man"
type textarea "x"
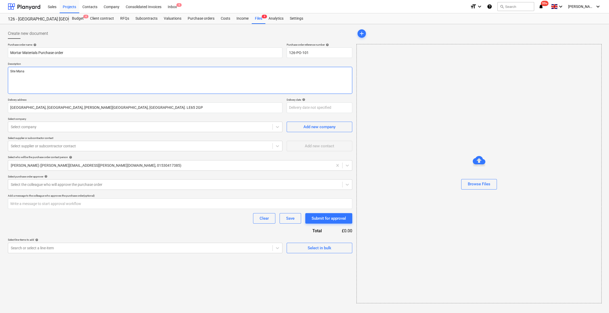
type textarea "Site Manag"
type textarea "x"
type textarea "Site Manage"
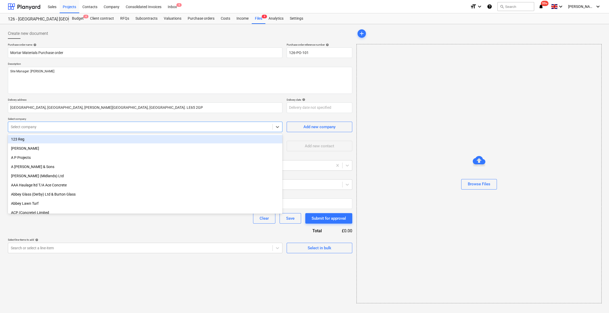
click at [59, 126] on div at bounding box center [140, 126] width 259 height 5
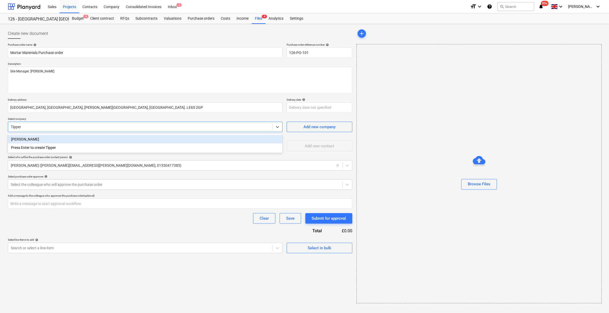
click at [36, 139] on div "[PERSON_NAME]" at bounding box center [145, 139] width 274 height 8
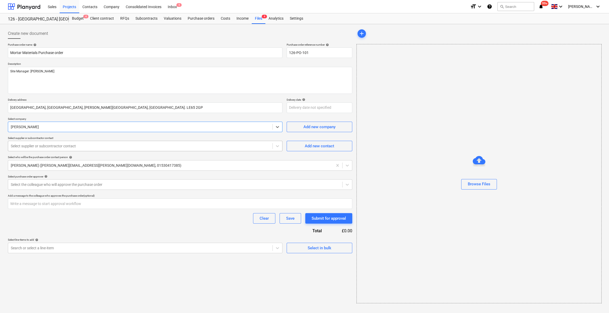
click at [65, 148] on div at bounding box center [140, 145] width 259 height 5
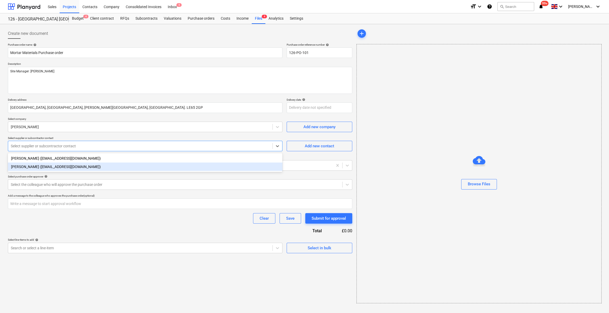
click at [44, 166] on div "[PERSON_NAME] ([EMAIL_ADDRESS][DOMAIN_NAME])" at bounding box center [145, 167] width 274 height 8
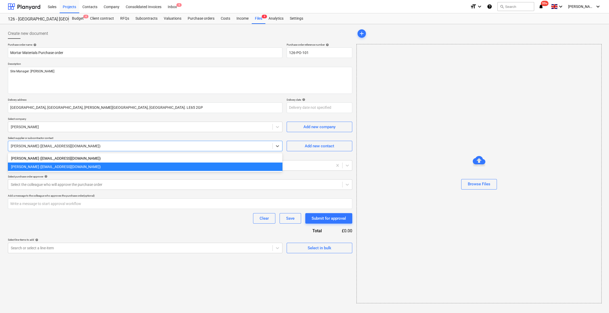
click at [60, 147] on div at bounding box center [140, 145] width 259 height 5
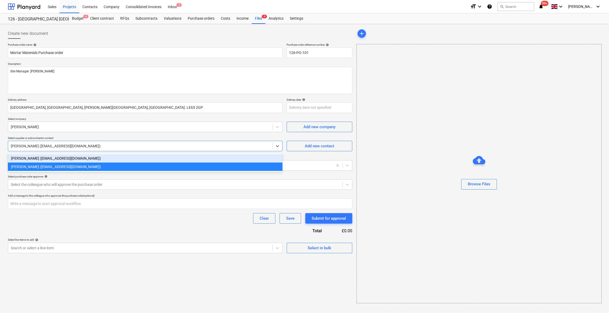
click at [64, 158] on div "[PERSON_NAME] ([EMAIL_ADDRESS][DOMAIN_NAME])" at bounding box center [145, 158] width 274 height 8
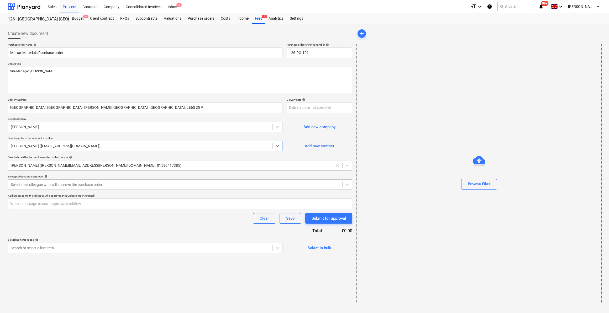
click at [36, 186] on div at bounding box center [175, 184] width 329 height 5
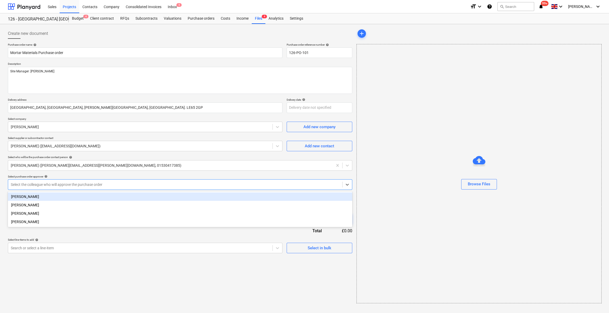
click at [39, 196] on div "[PERSON_NAME]" at bounding box center [180, 197] width 344 height 8
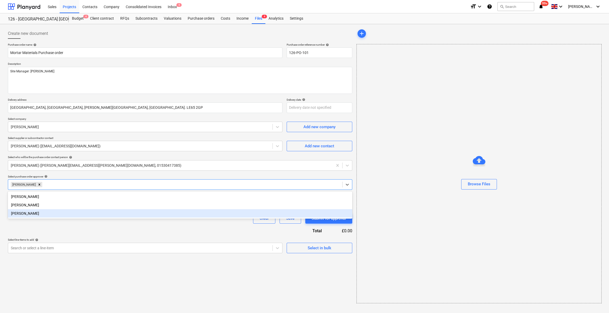
click at [80, 231] on div "Purchase order name help Mortar Materials Purchase order Purchase order referen…" at bounding box center [180, 148] width 344 height 210
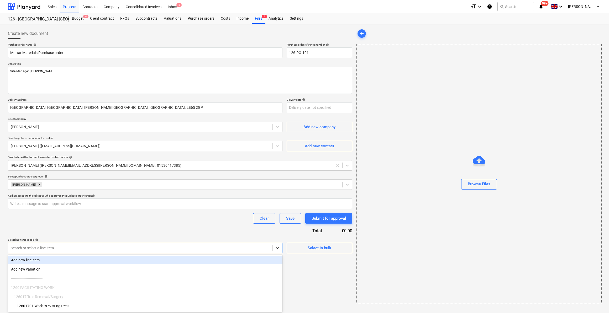
click at [277, 249] on icon at bounding box center [277, 248] width 5 height 5
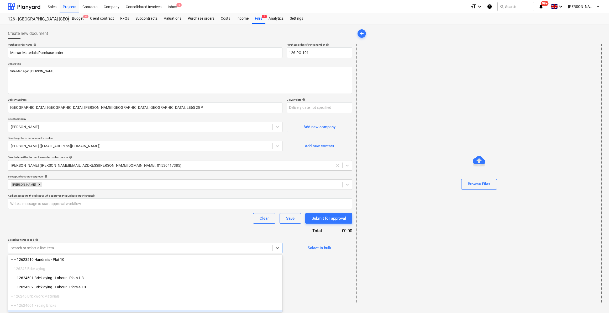
scroll to position [1252, 0]
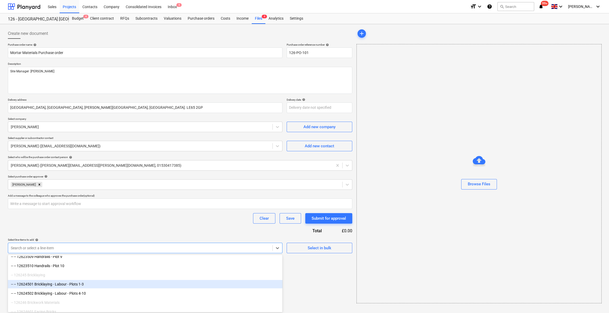
click at [72, 285] on div "-- -- 12624501 Bricklaying - Labour - Plots 1-3" at bounding box center [145, 284] width 274 height 8
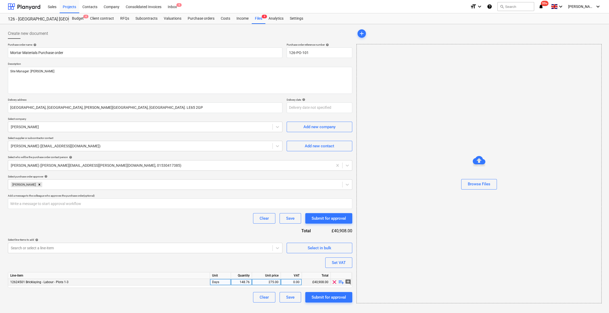
click at [333, 280] on span "clear" at bounding box center [334, 282] width 6 height 6
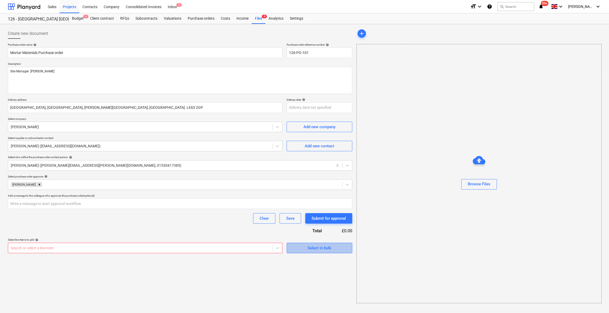
click at [310, 248] on div "Select in bulk" at bounding box center [319, 248] width 24 height 7
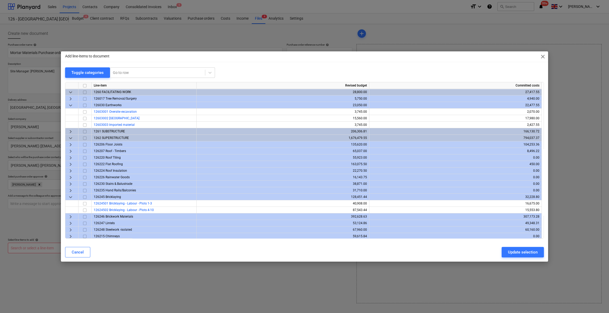
click at [69, 217] on span "keyboard_arrow_right" at bounding box center [70, 217] width 6 height 6
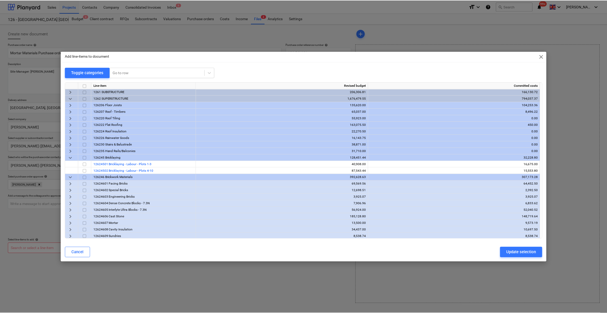
scroll to position [47, 0]
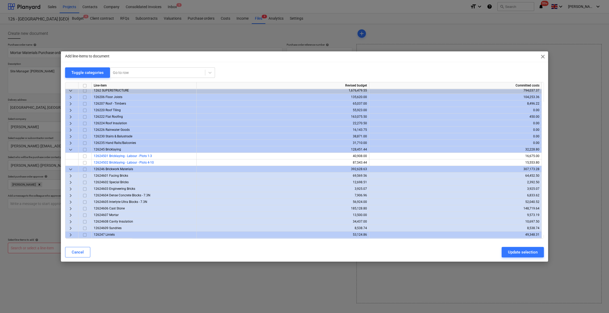
click at [83, 216] on input "checkbox" at bounding box center [85, 215] width 6 height 6
click at [513, 253] on div "Update selection" at bounding box center [523, 252] width 30 height 7
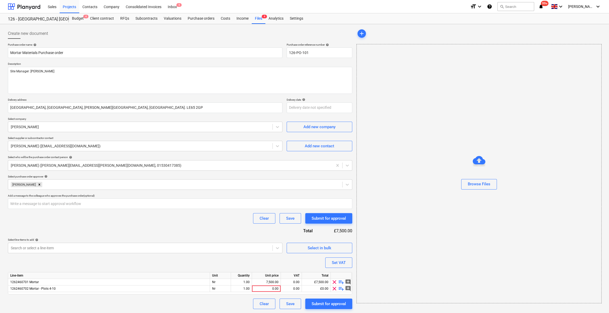
click at [334, 288] on span "clear" at bounding box center [334, 289] width 6 height 6
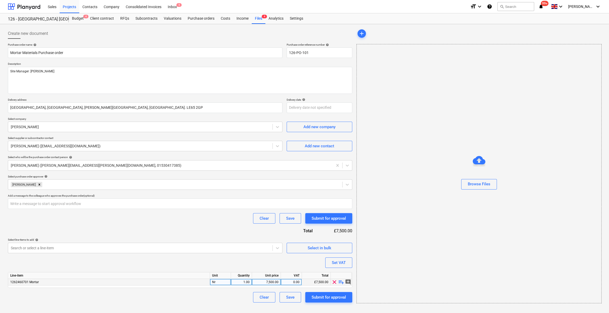
click at [342, 282] on span "playlist_add" at bounding box center [341, 282] width 6 height 6
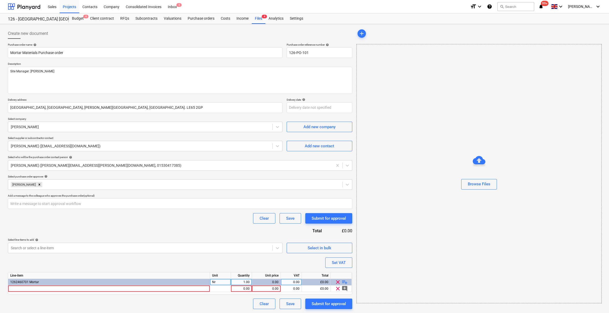
click at [342, 282] on span "playlist_add" at bounding box center [344, 282] width 6 height 6
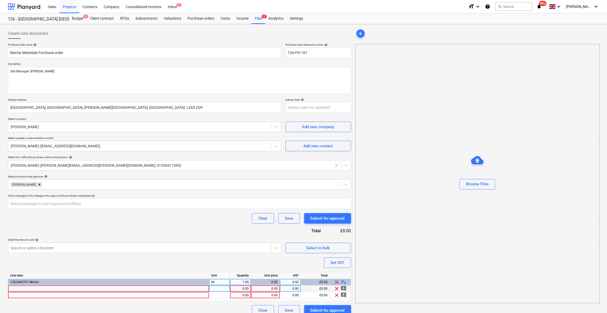
click at [14, 288] on div at bounding box center [108, 289] width 201 height 7
click at [224, 287] on div at bounding box center [219, 289] width 21 height 7
click at [235, 289] on div "1.00" at bounding box center [240, 289] width 17 height 7
click at [262, 289] on div "0.00" at bounding box center [265, 289] width 24 height 7
click at [293, 287] on div "0.00" at bounding box center [290, 289] width 17 height 7
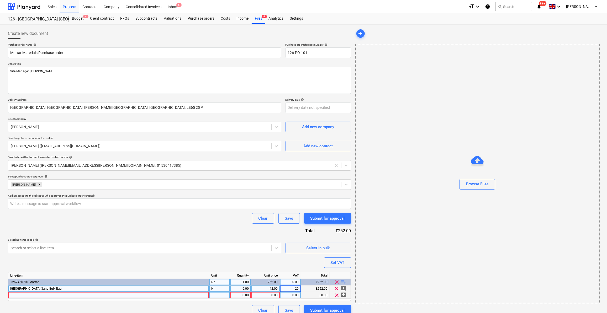
click at [13, 295] on div "Line-item Unit Quantity Unit price VAT Total 1262460701 Mortar Nr 1.00 252.00 0…" at bounding box center [179, 286] width 343 height 29
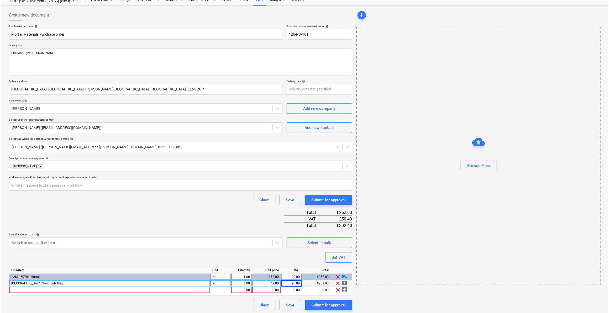
scroll to position [19, 0]
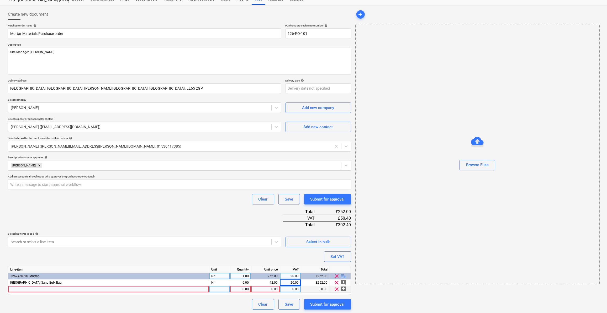
click at [11, 288] on div at bounding box center [108, 289] width 201 height 7
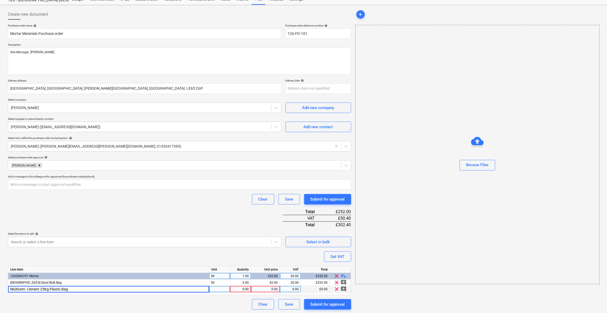
click at [214, 287] on div at bounding box center [219, 289] width 21 height 7
click at [239, 289] on div "1.00" at bounding box center [240, 289] width 17 height 7
click at [267, 288] on div "0.00" at bounding box center [265, 289] width 24 height 7
click at [289, 288] on div "0.00" at bounding box center [290, 289] width 17 height 7
click at [375, 305] on div "add Browse Files" at bounding box center [477, 159] width 248 height 305
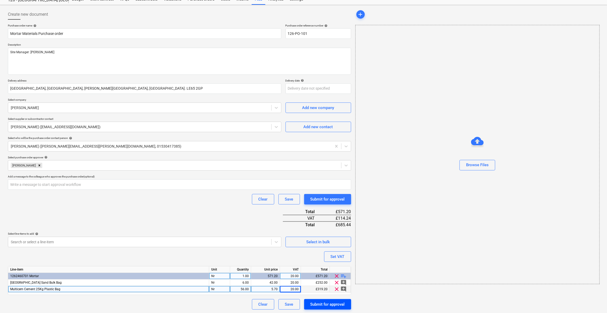
click at [324, 305] on div "Submit for approval" at bounding box center [327, 304] width 34 height 7
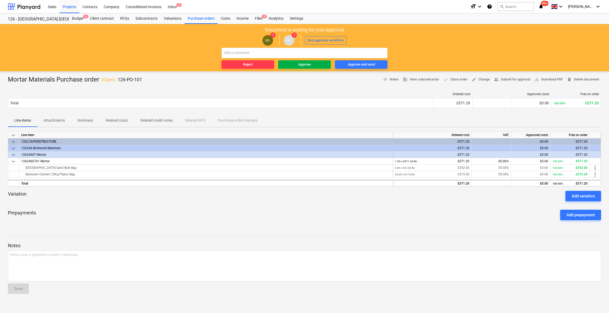
click at [306, 66] on div "Approve" at bounding box center [304, 65] width 13 height 6
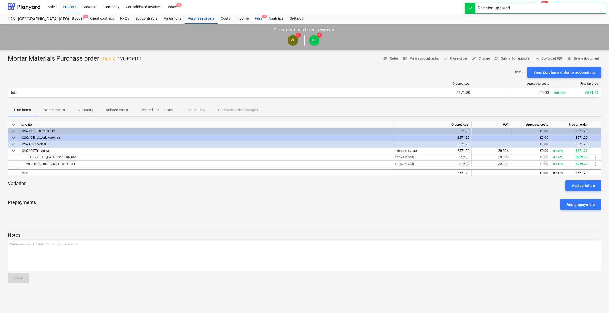
click at [257, 18] on div "Files 4" at bounding box center [259, 18] width 14 height 10
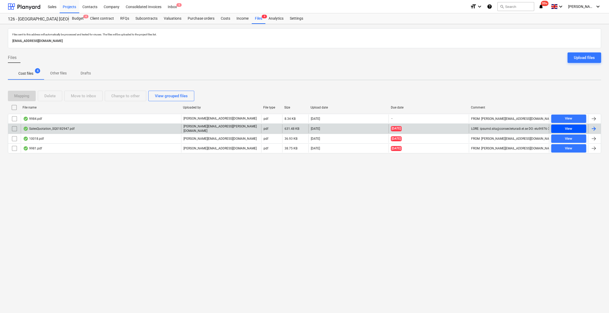
click at [569, 128] on div "View" at bounding box center [568, 129] width 7 height 6
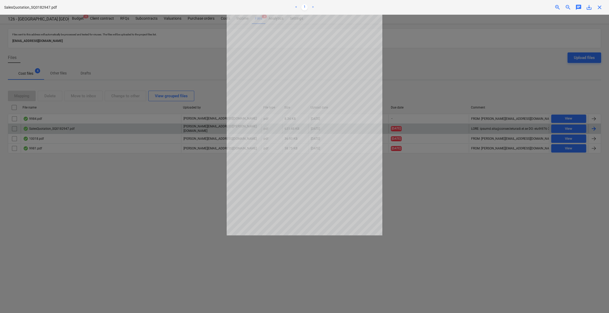
click at [599, 7] on span "close" at bounding box center [599, 7] width 6 height 6
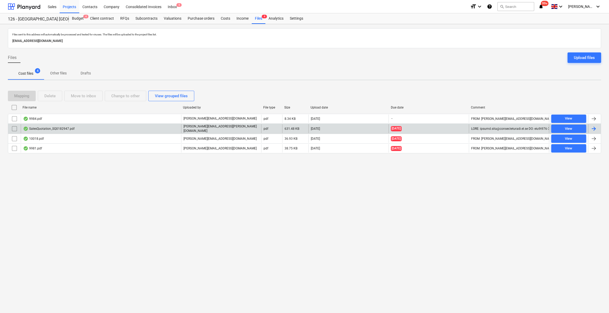
click at [15, 128] on input "checkbox" at bounding box center [14, 129] width 8 height 8
click at [52, 94] on div "Delete" at bounding box center [49, 96] width 11 height 7
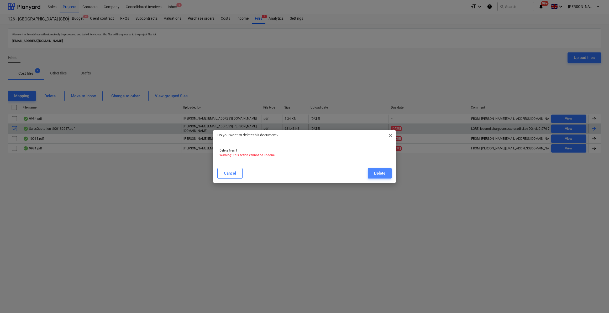
click at [383, 174] on div "Delete" at bounding box center [379, 173] width 11 height 7
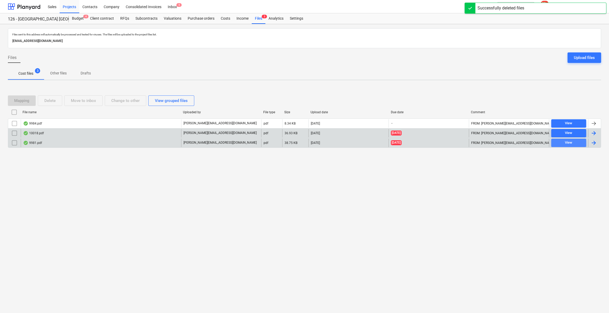
click at [565, 144] on div "View" at bounding box center [568, 143] width 7 height 6
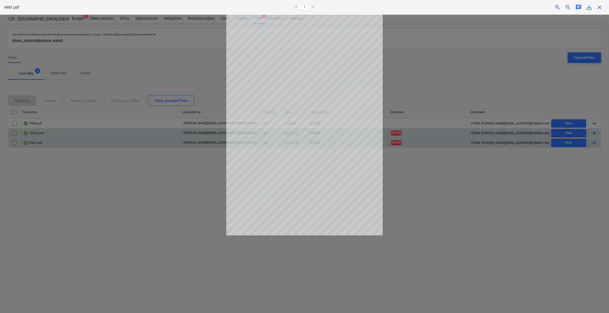
click at [600, 7] on span "close" at bounding box center [599, 7] width 6 height 6
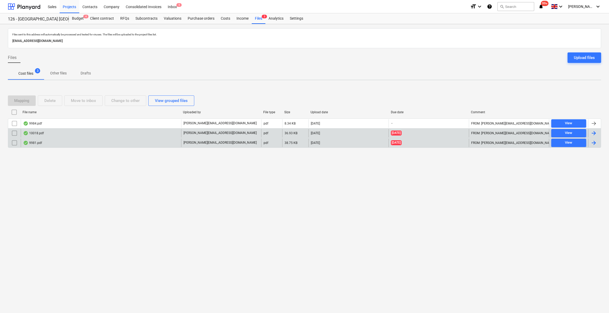
click at [594, 142] on div at bounding box center [593, 143] width 6 height 6
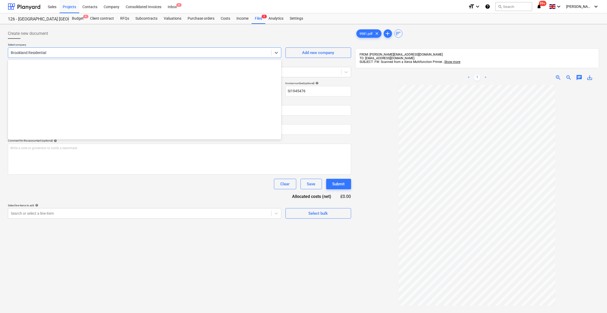
click at [27, 52] on div at bounding box center [140, 52] width 258 height 5
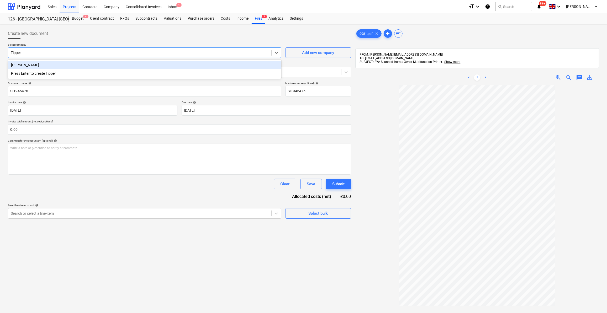
click at [29, 65] on div "[PERSON_NAME]" at bounding box center [144, 65] width 273 height 8
click at [38, 72] on div at bounding box center [175, 72] width 328 height 5
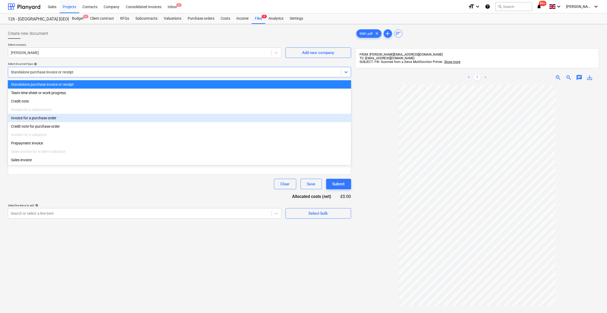
click at [40, 119] on div "Invoice for a purchase order" at bounding box center [179, 118] width 343 height 8
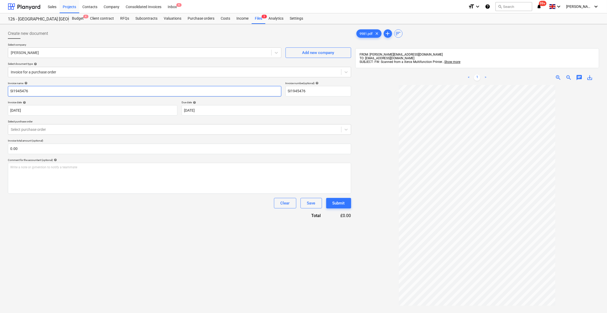
click at [10, 89] on input "SI1945476" at bounding box center [144, 91] width 273 height 10
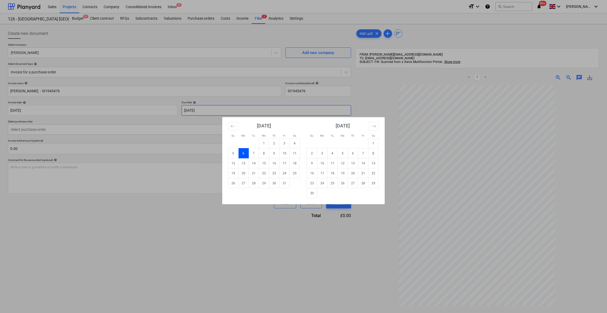
click at [209, 109] on body "Sales Projects Contacts Company Consolidated Invoices Inbox 4 format_size keybo…" at bounding box center [303, 156] width 607 height 313
click at [353, 153] on td "6" at bounding box center [353, 153] width 10 height 10
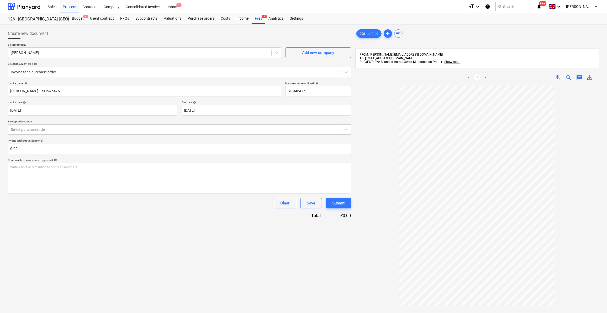
click at [39, 132] on div at bounding box center [175, 129] width 328 height 5
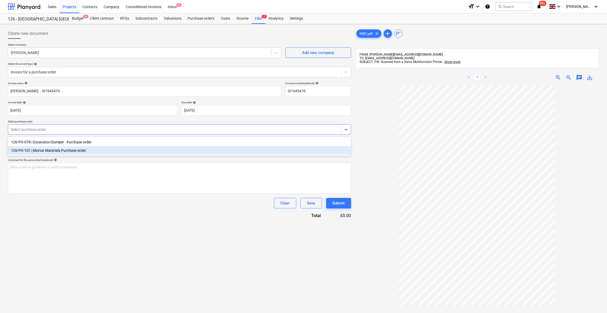
click at [42, 150] on div "126-PO-101 | Mortar Materials Purchase order" at bounding box center [179, 150] width 343 height 8
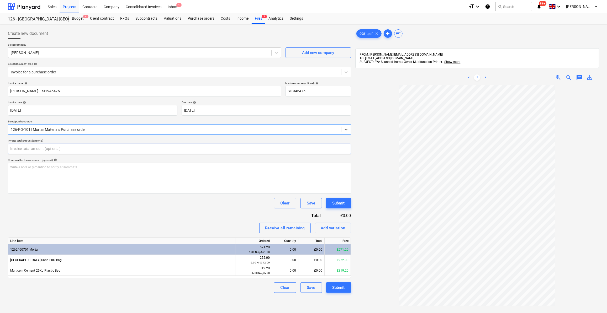
click at [22, 149] on input "text" at bounding box center [179, 149] width 343 height 10
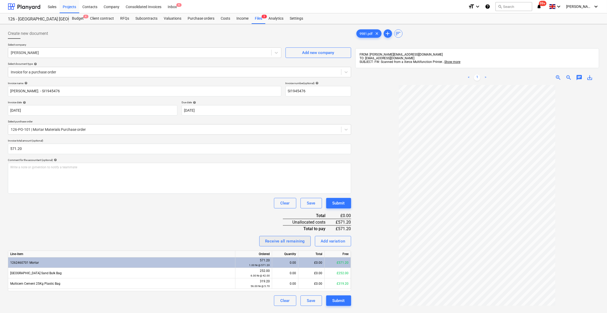
click at [298, 244] on div "Receive all remaining" at bounding box center [285, 241] width 40 height 7
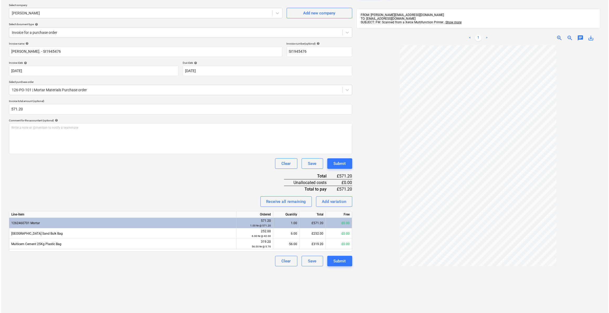
scroll to position [47, 0]
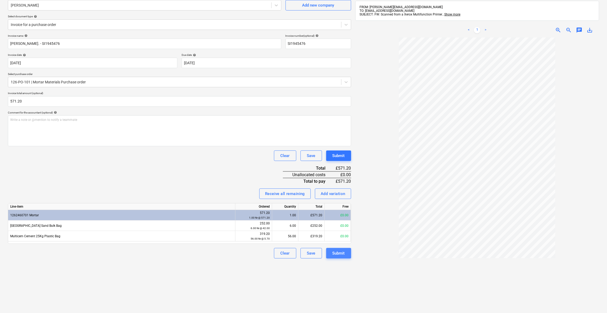
click at [340, 252] on div "Submit" at bounding box center [338, 253] width 12 height 7
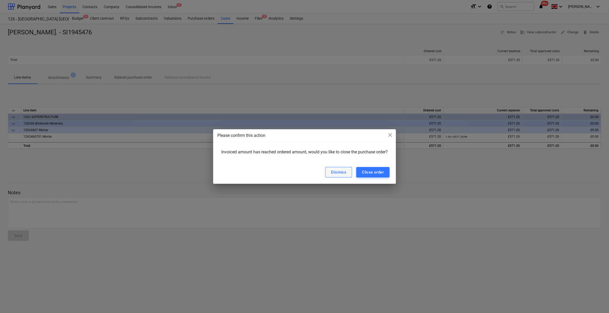
click at [345, 174] on div "Dismiss" at bounding box center [338, 172] width 15 height 7
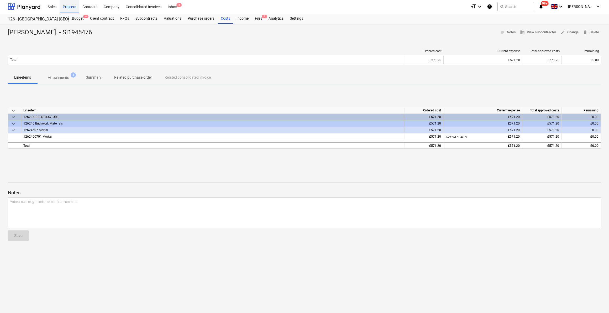
click at [69, 8] on div "Projects" at bounding box center [70, 6] width 20 height 13
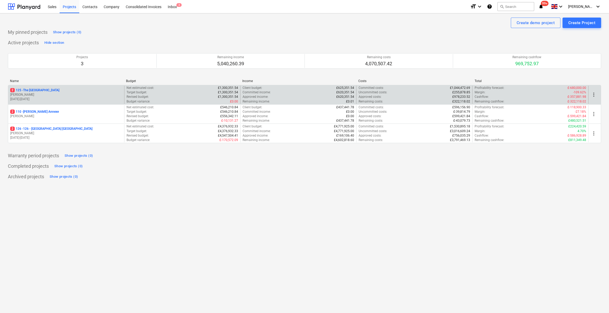
click at [41, 90] on p "2 125 - [GEOGRAPHIC_DATA]" at bounding box center [34, 90] width 49 height 4
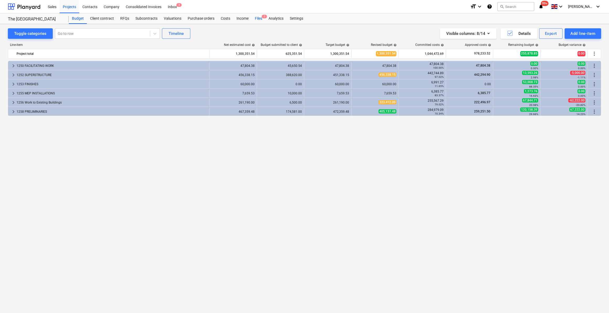
click at [257, 19] on div "Files 2" at bounding box center [259, 18] width 14 height 10
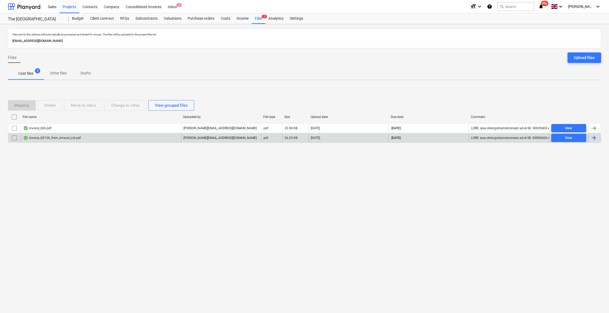
click at [592, 137] on div at bounding box center [593, 138] width 6 height 6
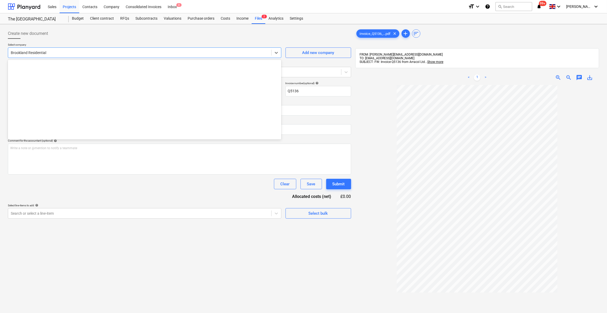
click at [22, 54] on div at bounding box center [140, 52] width 258 height 5
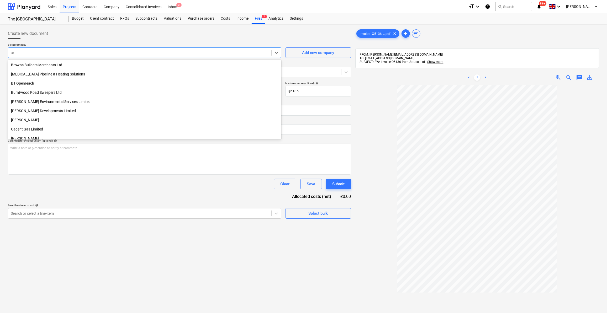
scroll to position [509, 0]
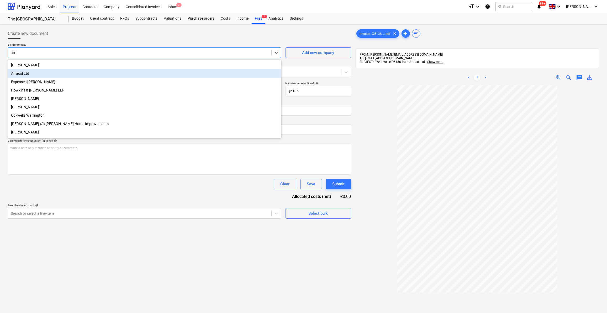
click at [22, 74] on div "Arracol Ltd" at bounding box center [144, 73] width 273 height 8
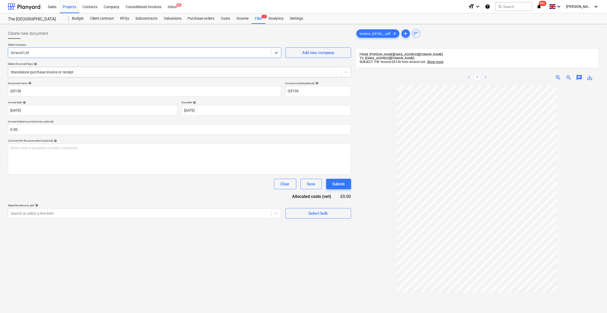
click at [23, 74] on div at bounding box center [175, 72] width 328 height 5
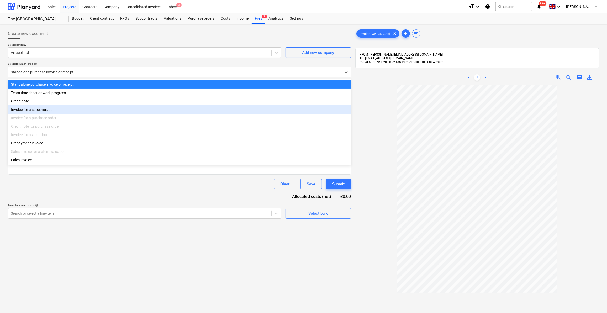
click at [31, 110] on div "Invoice for a subcontract" at bounding box center [179, 109] width 343 height 8
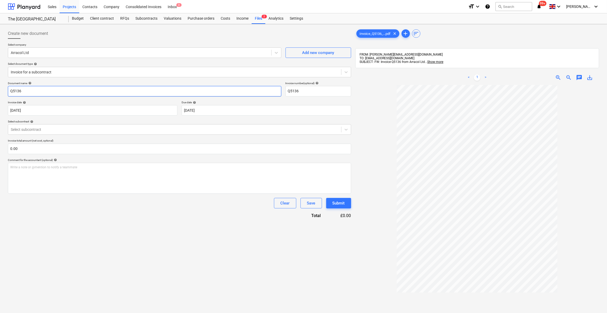
click at [10, 90] on input "Q5136" at bounding box center [144, 91] width 273 height 10
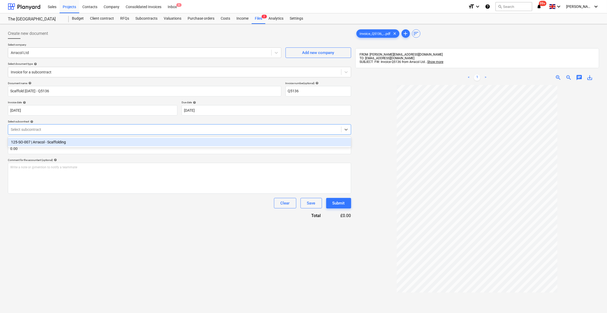
click at [56, 129] on div at bounding box center [175, 129] width 328 height 5
click at [57, 144] on div "125-SO-007 | Arracol - Scaffolding" at bounding box center [179, 142] width 343 height 8
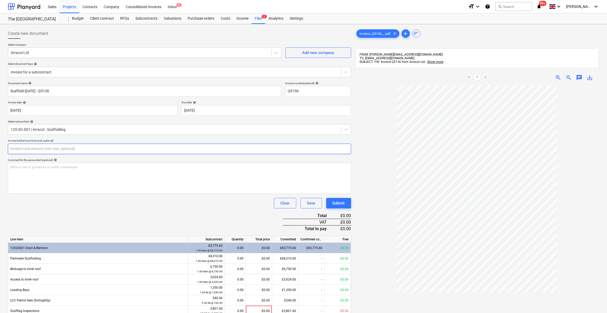
click at [25, 149] on input "text" at bounding box center [179, 149] width 343 height 10
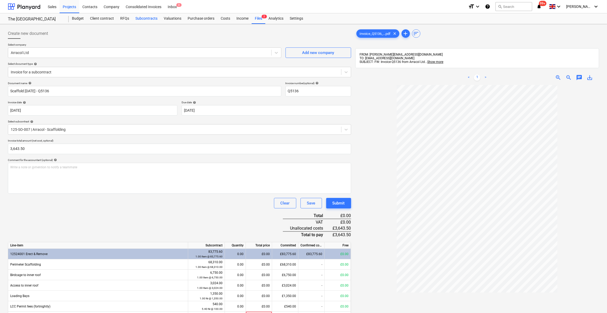
click at [147, 18] on div "Subcontracts" at bounding box center [146, 18] width 28 height 10
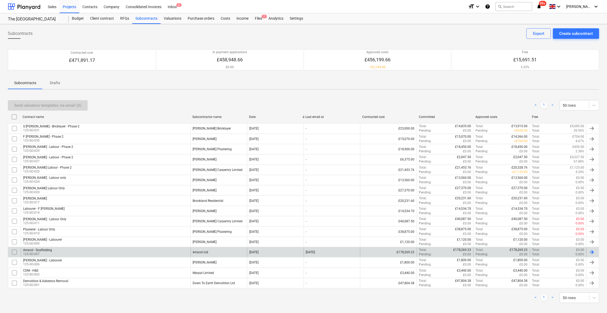
scroll to position [2, 0]
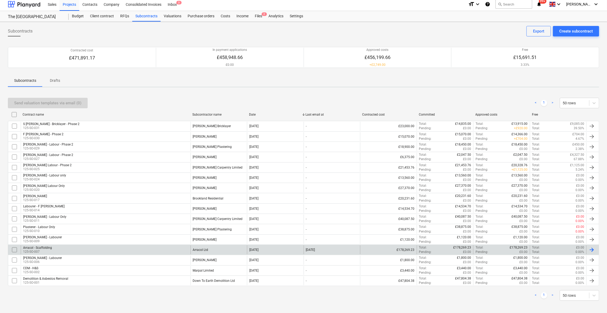
click at [59, 246] on div "Arracol - Scaffolding 125-SO-007" at bounding box center [106, 250] width 170 height 9
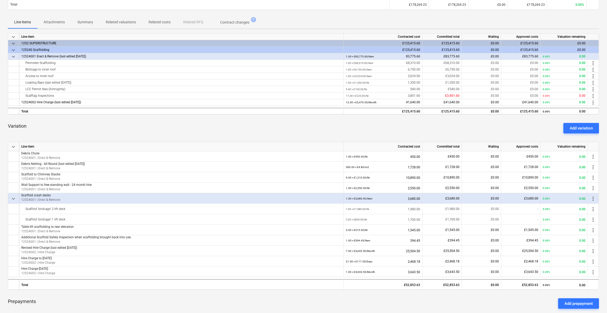
scroll to position [74, 0]
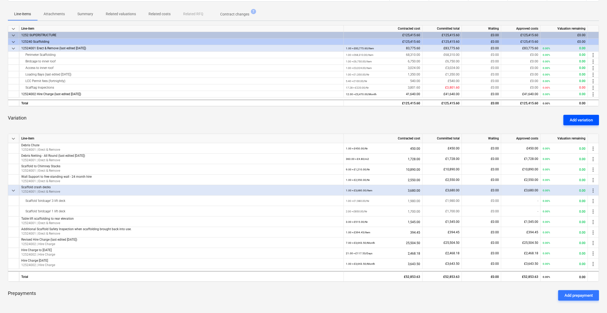
click at [580, 120] on div "Add variation" at bounding box center [580, 120] width 23 height 7
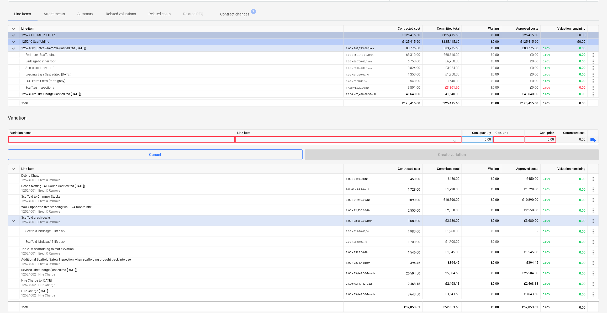
click at [20, 139] on div at bounding box center [121, 139] width 222 height 6
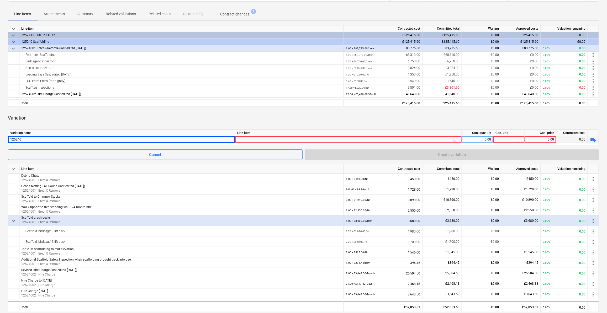
click at [27, 138] on div "125240" at bounding box center [121, 139] width 222 height 6
click at [242, 139] on div at bounding box center [348, 140] width 222 height 9
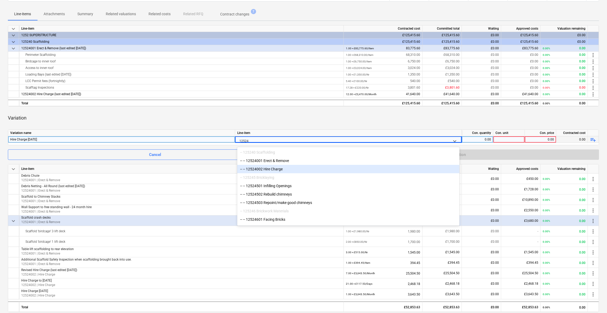
click at [281, 171] on div "-- -- 12524002 Hire Charge" at bounding box center [348, 169] width 222 height 8
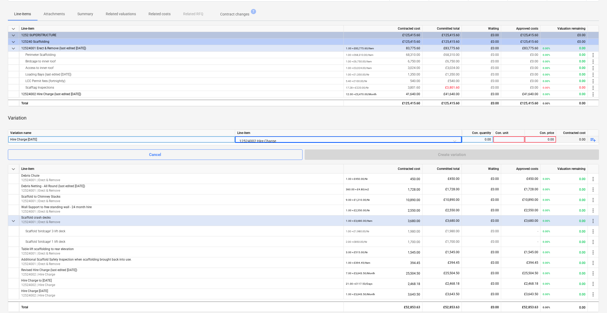
click at [479, 139] on div "0.00" at bounding box center [477, 139] width 27 height 7
click at [504, 139] on div at bounding box center [508, 139] width 31 height 7
click at [529, 137] on div "0.00" at bounding box center [540, 139] width 27 height 7
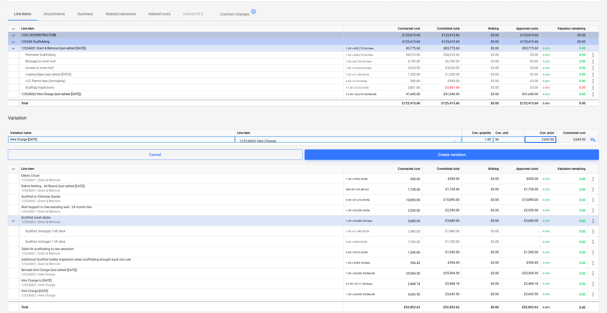
click at [496, 116] on div "Variation" at bounding box center [303, 118] width 591 height 15
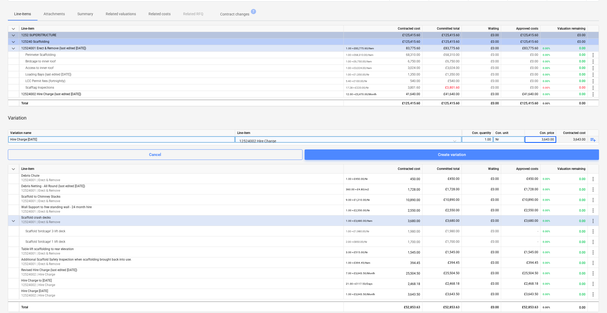
click at [444, 154] on div "Create variation" at bounding box center [452, 154] width 28 height 7
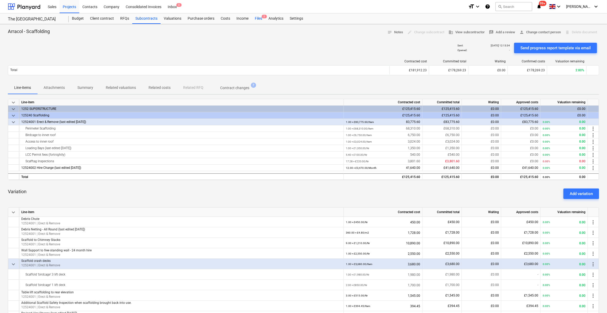
click at [263, 18] on span "2" at bounding box center [264, 17] width 5 height 4
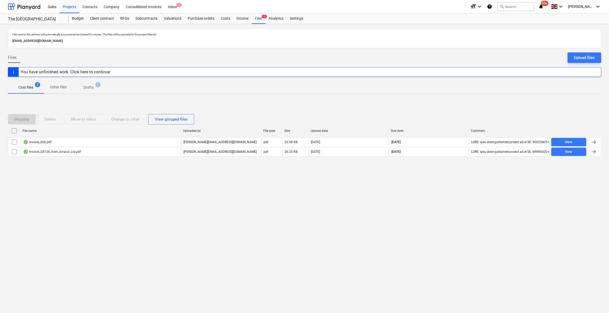
click at [107, 71] on div "You have unfinished work. Click here to continue" at bounding box center [65, 72] width 89 height 5
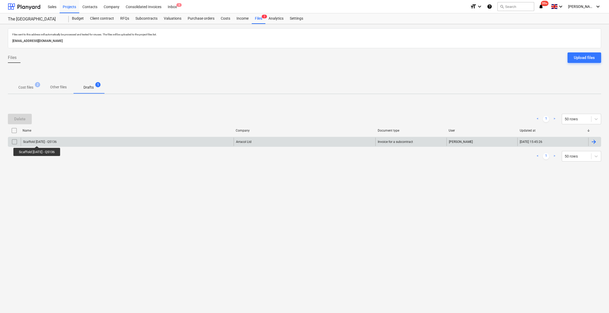
click at [39, 141] on div "Scaffold [DATE] - Q5136" at bounding box center [40, 142] width 34 height 4
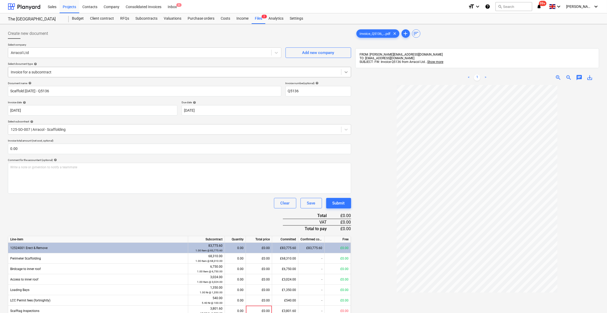
click at [345, 74] on icon at bounding box center [345, 72] width 5 height 5
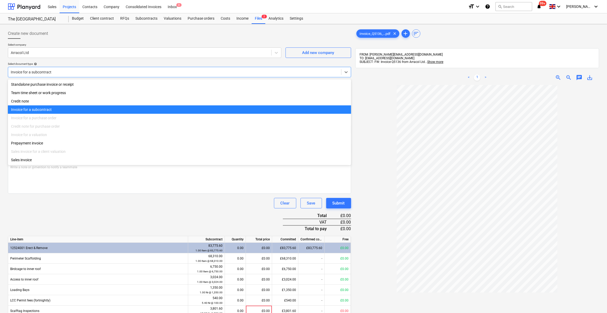
click at [30, 110] on div "Invoice for a subcontract" at bounding box center [179, 109] width 343 height 8
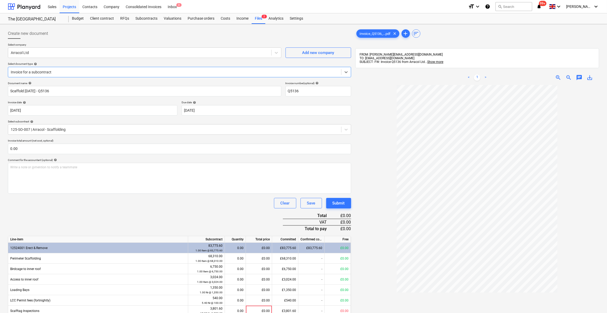
click at [27, 71] on div at bounding box center [175, 72] width 328 height 5
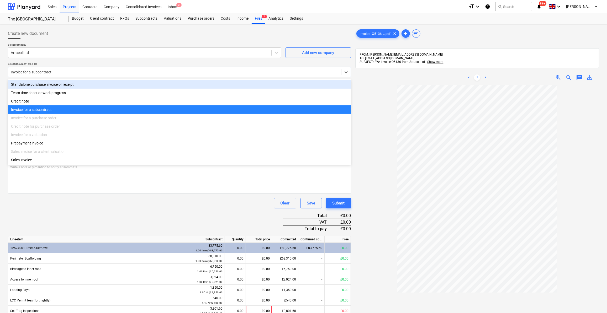
click at [28, 84] on div "Standalone purchase invoice or receipt" at bounding box center [179, 84] width 343 height 8
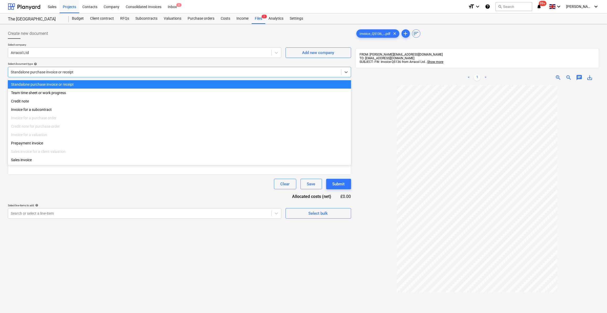
click at [40, 70] on div at bounding box center [175, 72] width 328 height 5
click at [34, 112] on div "Invoice for a subcontract" at bounding box center [179, 109] width 343 height 8
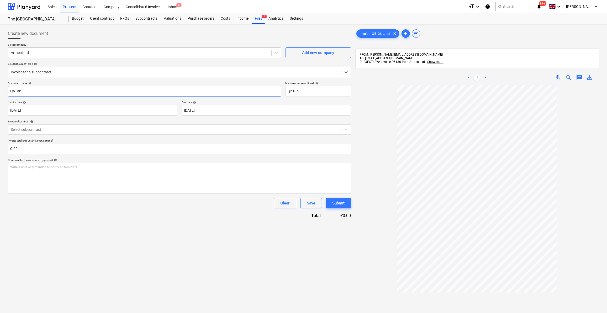
click at [9, 89] on input "Q5136" at bounding box center [144, 91] width 273 height 10
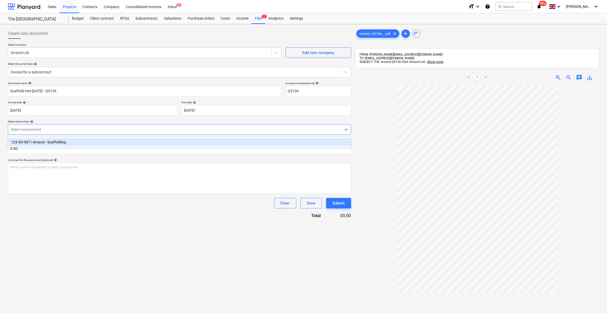
click at [51, 130] on div at bounding box center [175, 129] width 328 height 5
click at [54, 141] on div "125-SO-007 | Arracol - Scaffolding" at bounding box center [179, 142] width 343 height 8
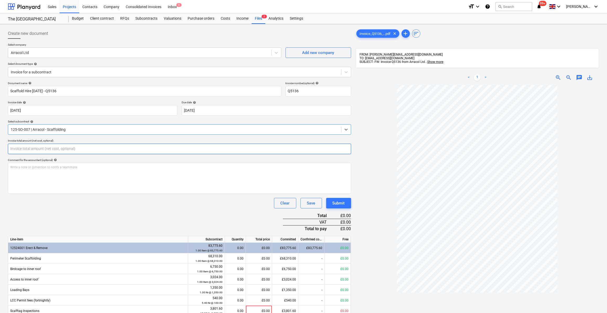
click at [25, 151] on input "text" at bounding box center [179, 149] width 343 height 10
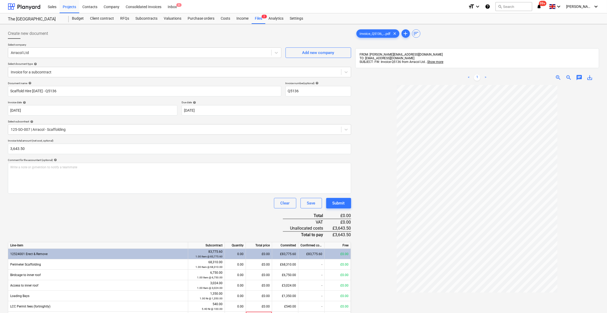
click at [181, 213] on div "Document name help Scaffold Hire [DATE] - Q5136 Invoice number (optional) help …" at bounding box center [179, 291] width 343 height 418
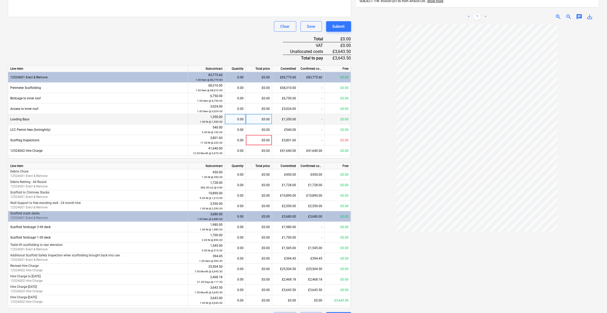
scroll to position [190, 0]
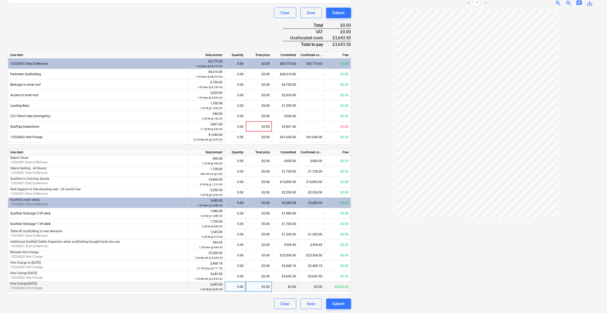
click at [238, 287] on div "0.00" at bounding box center [235, 287] width 17 height 10
click at [240, 305] on div "Clear Save Submit" at bounding box center [179, 304] width 343 height 10
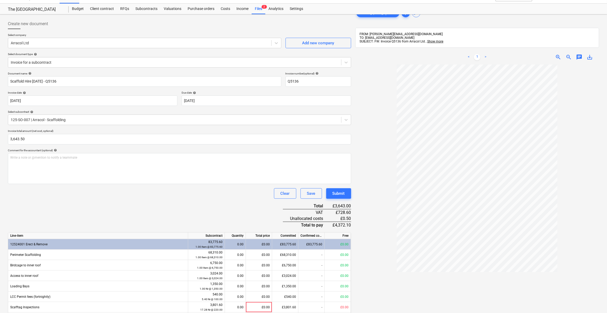
scroll to position [0, 0]
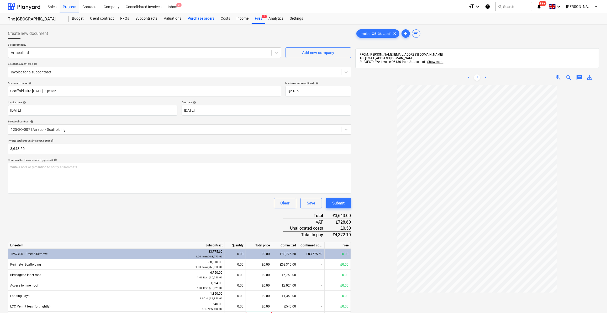
click at [202, 21] on div "Purchase orders" at bounding box center [200, 18] width 33 height 10
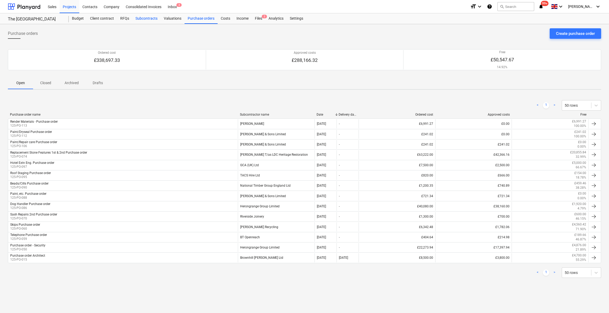
click at [152, 17] on div "Subcontracts" at bounding box center [146, 18] width 28 height 10
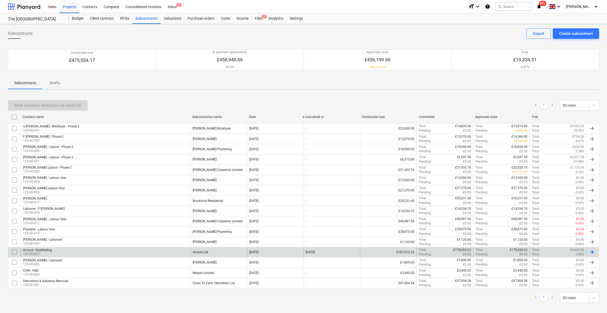
click at [46, 252] on p "125-SO-007" at bounding box center [37, 254] width 29 height 4
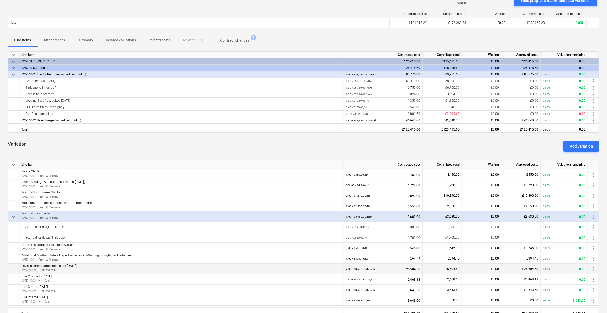
scroll to position [71, 0]
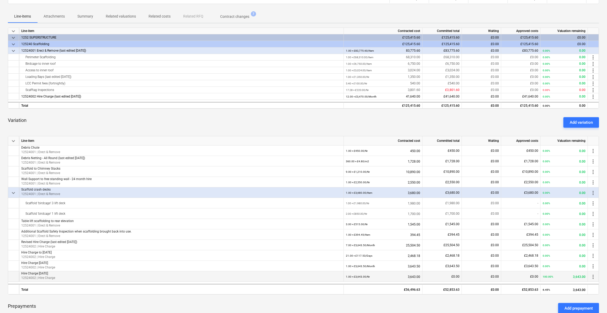
click at [593, 277] on span "more_vert" at bounding box center [593, 277] width 6 height 6
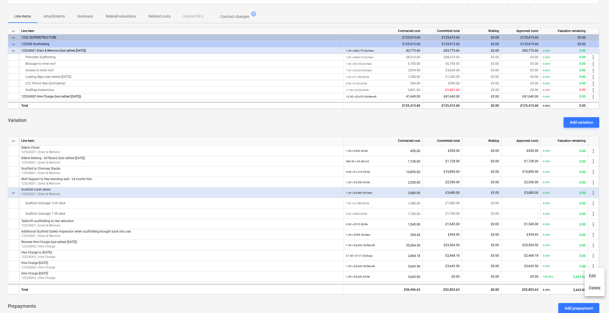
click at [593, 277] on li "Edit" at bounding box center [594, 276] width 20 height 12
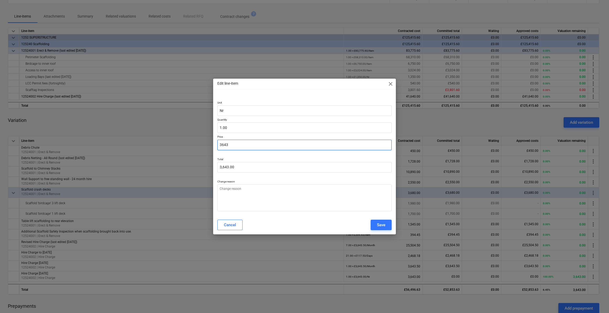
click at [236, 144] on input "3643" at bounding box center [304, 145] width 174 height 10
click at [246, 192] on textarea at bounding box center [304, 197] width 174 height 27
click at [377, 225] on div "Save" at bounding box center [381, 225] width 8 height 7
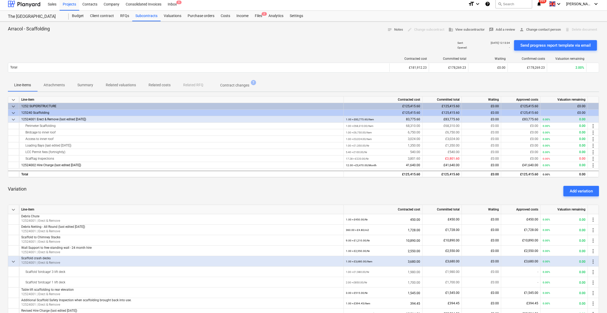
scroll to position [0, 0]
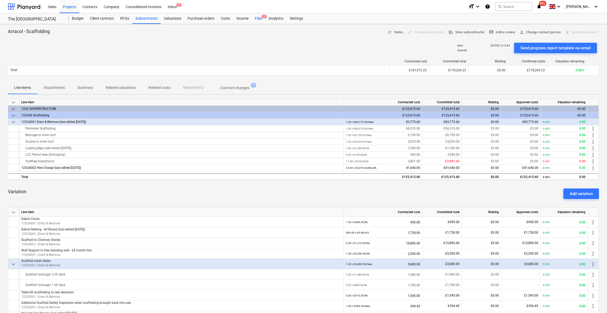
click at [258, 17] on div "Files 2" at bounding box center [259, 18] width 14 height 10
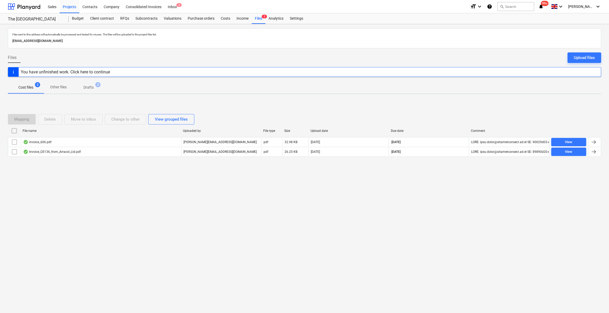
click at [99, 72] on div "You have unfinished work. Click here to continue" at bounding box center [65, 72] width 89 height 5
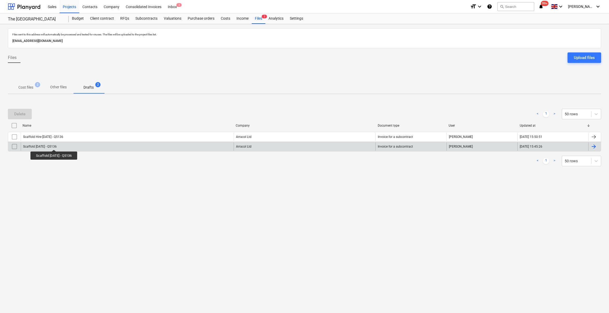
click at [57, 145] on div "Scaffold [DATE] - Q5136" at bounding box center [40, 147] width 34 height 4
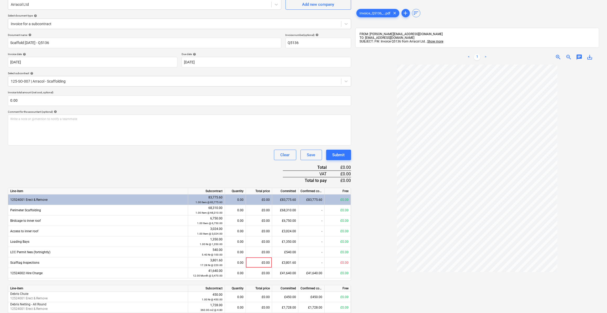
scroll to position [47, 0]
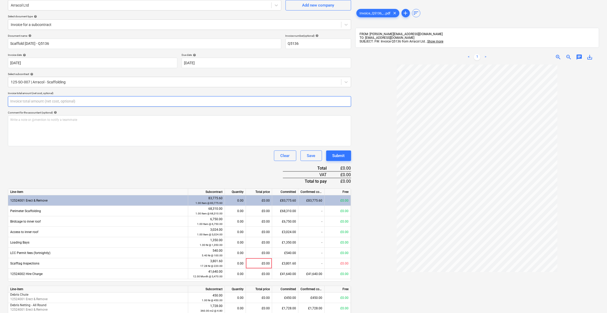
click at [14, 100] on input "text" at bounding box center [179, 101] width 343 height 10
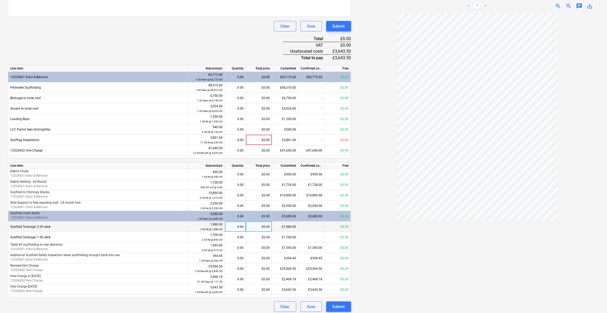
scroll to position [180, 0]
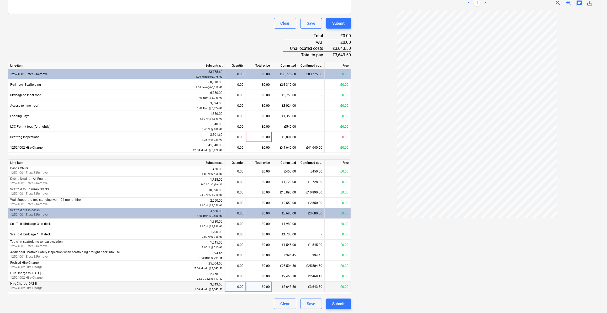
click at [238, 284] on div "0.00" at bounding box center [235, 287] width 17 height 10
click at [359, 263] on div at bounding box center [477, 159] width 244 height 299
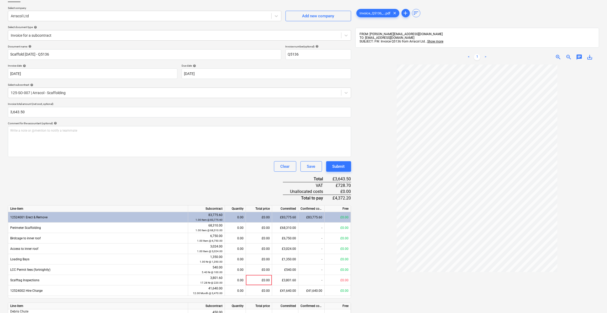
scroll to position [0, 0]
